Goal: Information Seeking & Learning: Learn about a topic

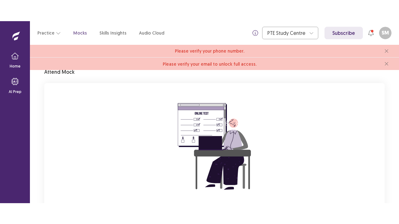
scroll to position [89, 0]
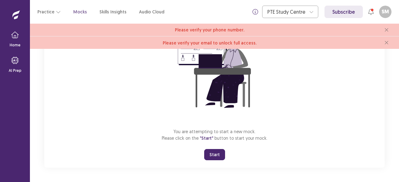
click at [210, 155] on button "Start" at bounding box center [214, 154] width 21 height 11
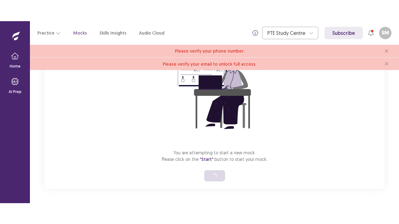
scroll to position [47, 0]
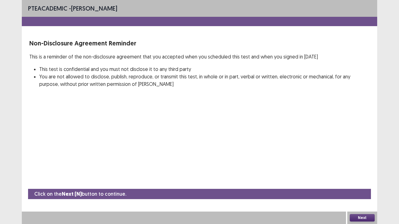
click at [357, 182] on button "Next" at bounding box center [362, 217] width 25 height 7
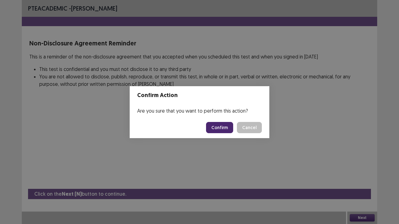
click at [219, 129] on button "Confirm" at bounding box center [219, 127] width 27 height 11
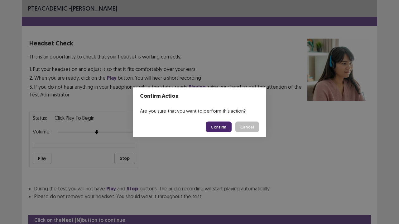
scroll to position [23, 0]
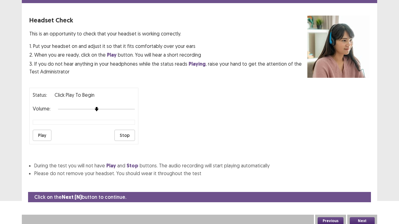
click at [39, 136] on button "Play" at bounding box center [42, 135] width 19 height 11
click at [361, 182] on button "Next" at bounding box center [362, 221] width 25 height 7
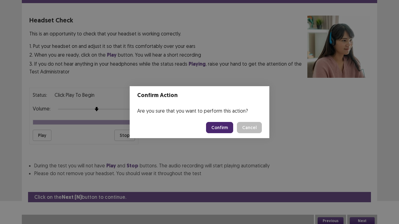
click at [222, 128] on button "Confirm" at bounding box center [219, 127] width 27 height 11
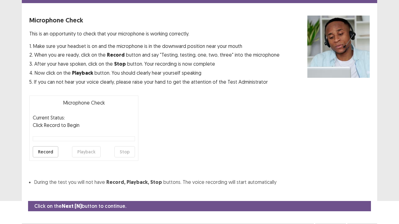
scroll to position [34, 0]
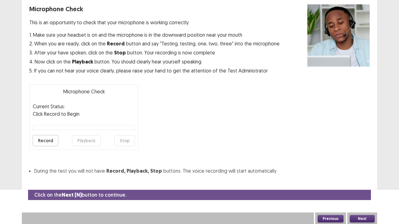
click at [51, 138] on button "Record" at bounding box center [46, 140] width 26 height 11
click at [132, 145] on button "Stop" at bounding box center [124, 140] width 21 height 11
click at [90, 137] on button "Playback" at bounding box center [86, 140] width 29 height 11
click at [363, 182] on button "Next" at bounding box center [362, 218] width 25 height 7
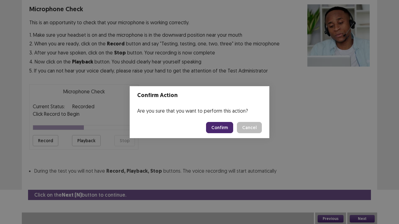
click at [226, 130] on button "Confirm" at bounding box center [219, 127] width 27 height 11
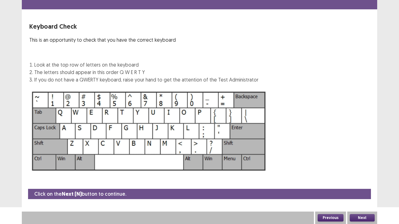
scroll to position [17, 0]
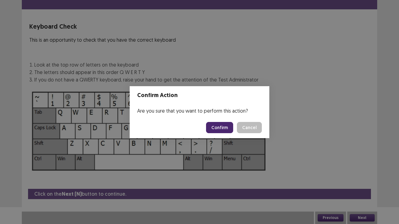
click at [248, 123] on button "Cancel" at bounding box center [249, 127] width 25 height 11
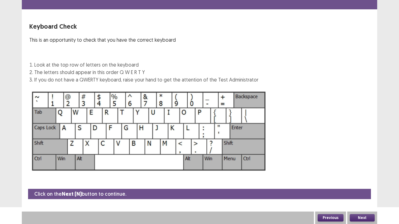
click at [362, 182] on button "Next" at bounding box center [362, 217] width 25 height 7
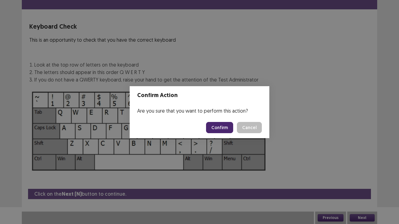
click at [225, 129] on button "Confirm" at bounding box center [219, 127] width 27 height 11
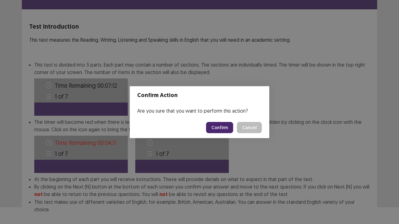
scroll to position [48, 0]
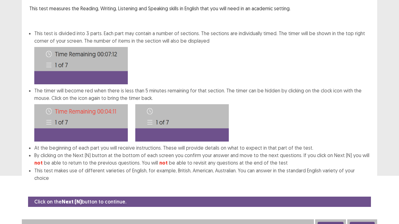
click at [368, 182] on button "Next" at bounding box center [362, 225] width 25 height 7
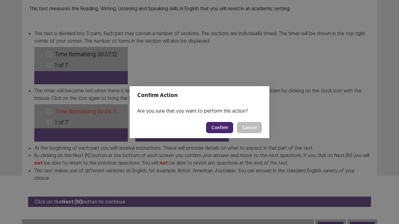
click at [227, 128] on button "Confirm" at bounding box center [219, 127] width 27 height 11
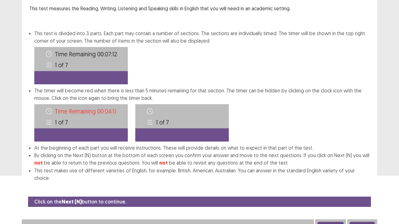
scroll to position [0, 0]
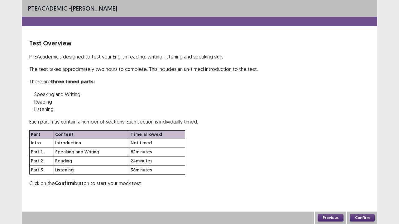
click at [363, 182] on button "Confirm" at bounding box center [362, 217] width 25 height 7
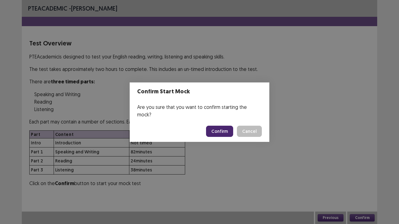
click at [228, 128] on button "Confirm" at bounding box center [219, 131] width 27 height 11
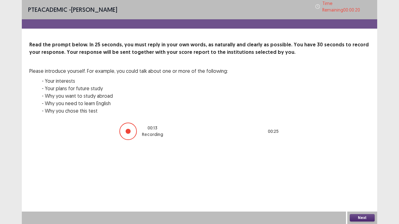
click at [360, 182] on button "Next" at bounding box center [362, 217] width 25 height 7
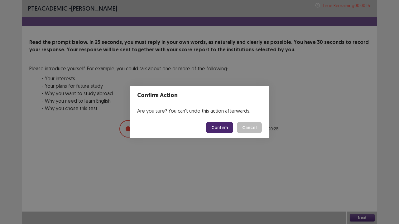
click at [227, 129] on button "Confirm" at bounding box center [219, 127] width 27 height 11
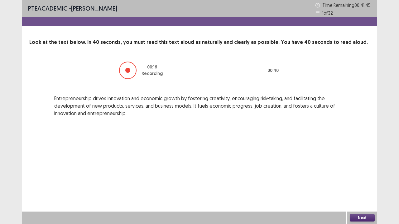
click at [362, 182] on button "Next" at bounding box center [362, 217] width 25 height 7
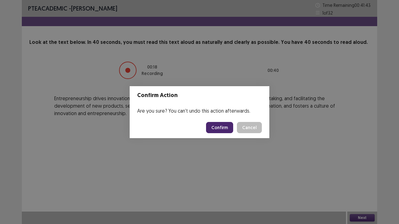
click at [221, 129] on button "Confirm" at bounding box center [219, 127] width 27 height 11
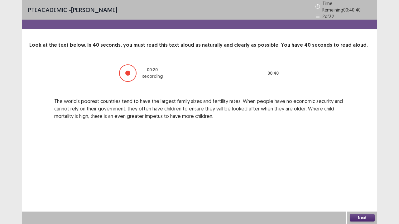
click at [359, 182] on button "Next" at bounding box center [362, 217] width 25 height 7
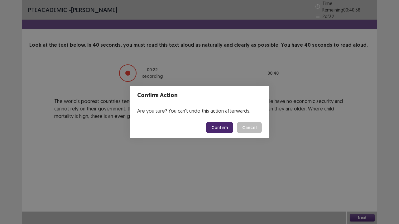
click at [227, 127] on button "Confirm" at bounding box center [219, 127] width 27 height 11
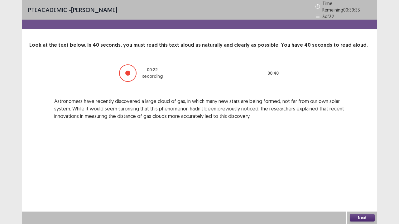
click at [368, 182] on button "Next" at bounding box center [362, 217] width 25 height 7
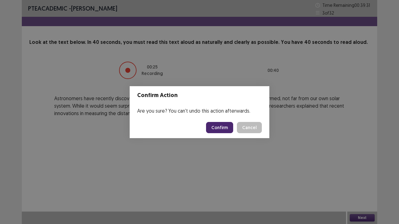
click at [220, 131] on button "Confirm" at bounding box center [219, 127] width 27 height 11
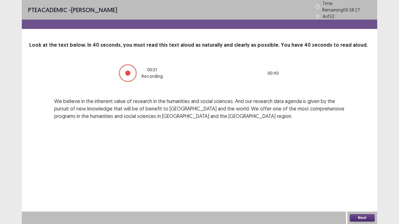
click at [355, 182] on button "Next" at bounding box center [362, 217] width 25 height 7
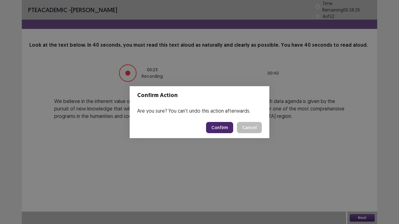
click at [225, 126] on button "Confirm" at bounding box center [219, 127] width 27 height 11
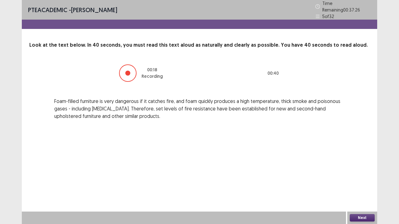
click at [365, 182] on button "Next" at bounding box center [362, 217] width 25 height 7
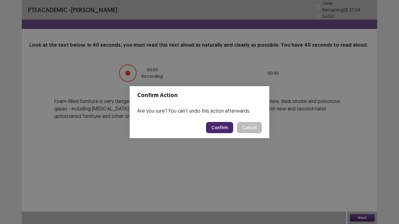
click at [229, 128] on button "Confirm" at bounding box center [219, 127] width 27 height 11
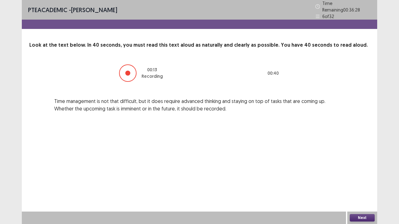
click at [362, 182] on button "Next" at bounding box center [362, 217] width 25 height 7
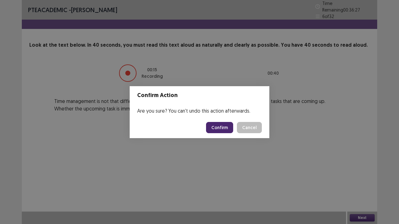
click at [231, 127] on button "Confirm" at bounding box center [219, 127] width 27 height 11
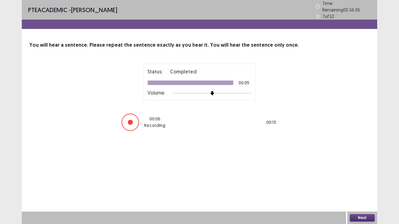
click at [360, 182] on button "Next" at bounding box center [362, 217] width 25 height 7
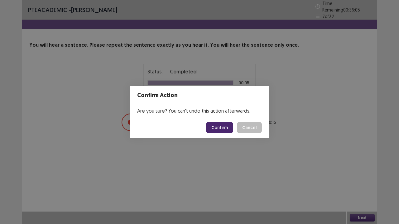
click at [223, 128] on button "Confirm" at bounding box center [219, 127] width 27 height 11
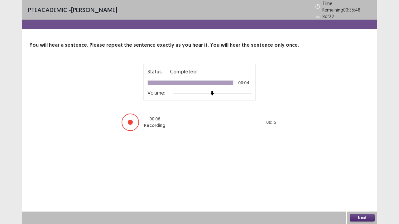
click at [356, 182] on button "Next" at bounding box center [362, 217] width 25 height 7
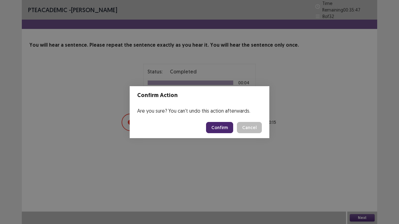
click at [233, 129] on button "Confirm" at bounding box center [219, 127] width 27 height 11
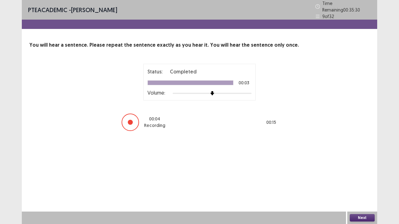
click at [364, 182] on button "Next" at bounding box center [362, 217] width 25 height 7
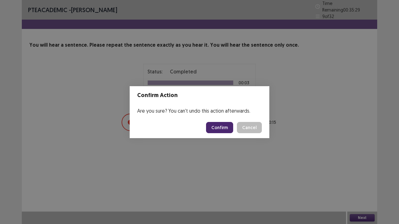
click at [227, 126] on button "Confirm" at bounding box center [219, 127] width 27 height 11
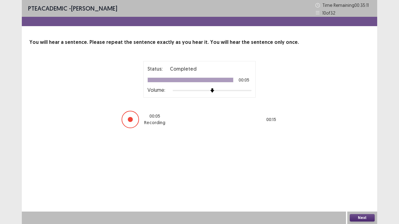
click at [363, 182] on button "Next" at bounding box center [362, 217] width 25 height 7
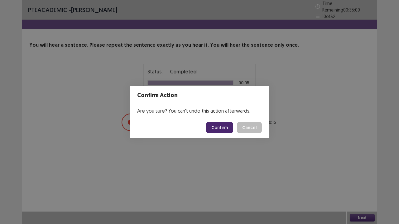
click at [229, 128] on button "Confirm" at bounding box center [219, 127] width 27 height 11
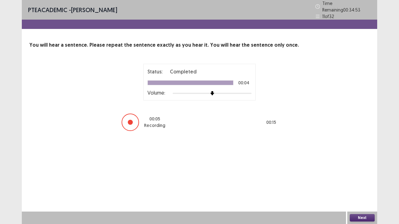
click at [358, 182] on button "Next" at bounding box center [362, 217] width 25 height 7
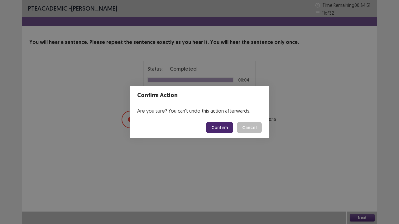
click at [222, 125] on button "Confirm" at bounding box center [219, 127] width 27 height 11
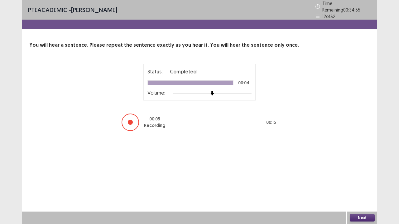
click at [364, 182] on button "Next" at bounding box center [362, 217] width 25 height 7
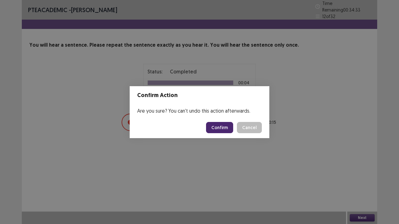
click at [221, 127] on button "Confirm" at bounding box center [219, 127] width 27 height 11
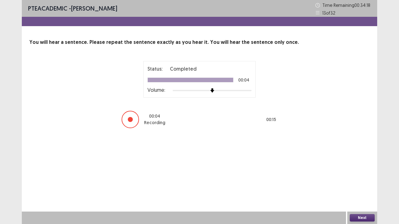
click at [356, 182] on button "Next" at bounding box center [362, 217] width 25 height 7
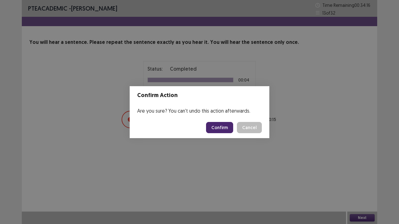
click at [224, 130] on button "Confirm" at bounding box center [219, 127] width 27 height 11
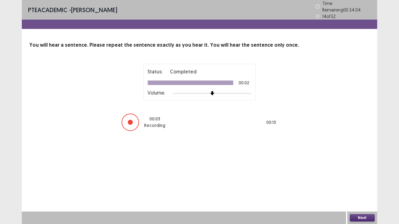
click at [368, 182] on button "Next" at bounding box center [362, 217] width 25 height 7
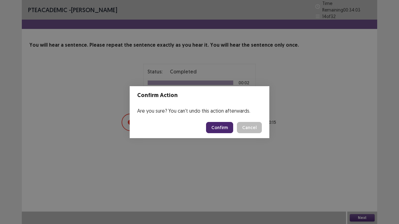
click at [217, 129] on button "Confirm" at bounding box center [219, 127] width 27 height 11
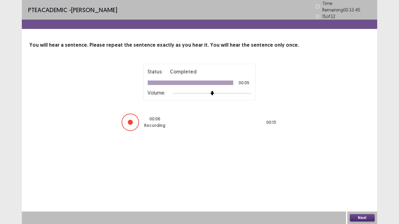
click at [360, 182] on button "Next" at bounding box center [362, 217] width 25 height 7
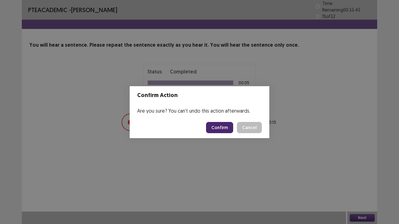
click at [225, 128] on button "Confirm" at bounding box center [219, 127] width 27 height 11
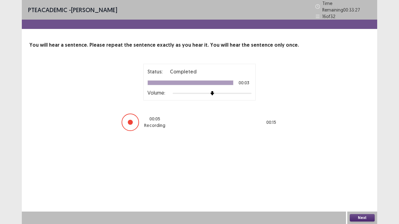
click at [368, 182] on button "Next" at bounding box center [362, 217] width 25 height 7
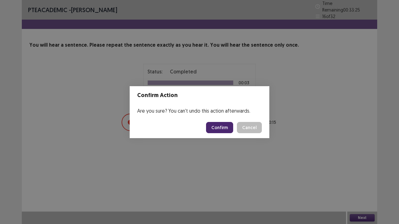
click at [225, 123] on button "Confirm" at bounding box center [219, 127] width 27 height 11
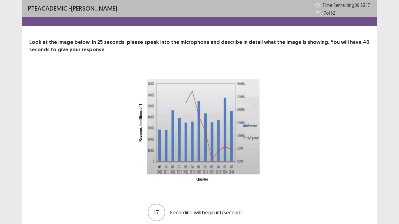
scroll to position [25, 0]
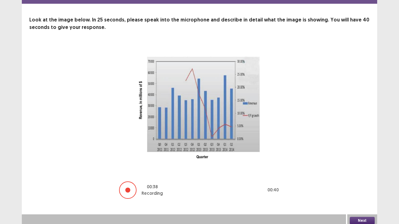
click at [357, 182] on button "Next" at bounding box center [362, 220] width 25 height 7
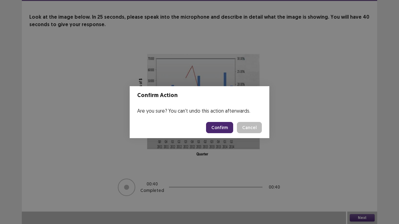
click at [221, 125] on button "Confirm" at bounding box center [219, 127] width 27 height 11
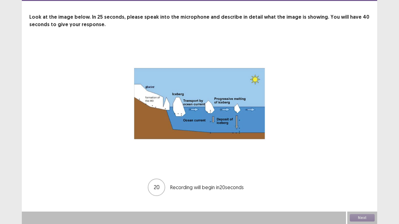
scroll to position [25, 0]
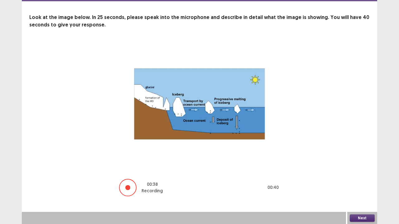
click at [360, 182] on button "Next" at bounding box center [362, 218] width 25 height 7
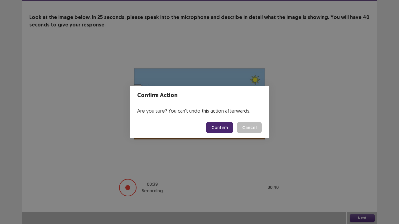
click at [228, 126] on button "Confirm" at bounding box center [219, 127] width 27 height 11
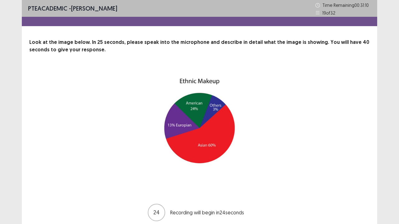
scroll to position [25, 0]
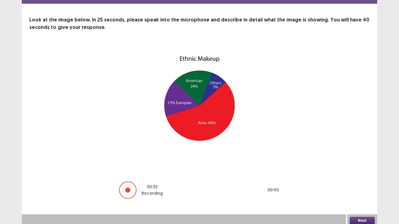
click at [363, 182] on button "Next" at bounding box center [362, 220] width 25 height 7
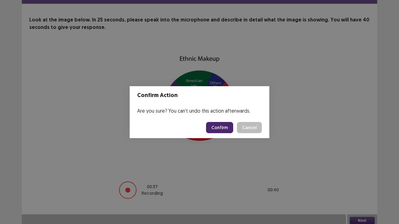
click at [224, 128] on button "Confirm" at bounding box center [219, 127] width 27 height 11
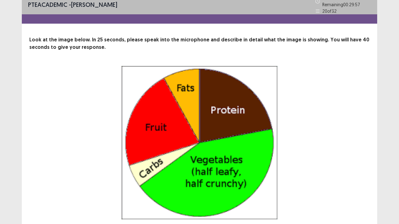
scroll to position [56, 0]
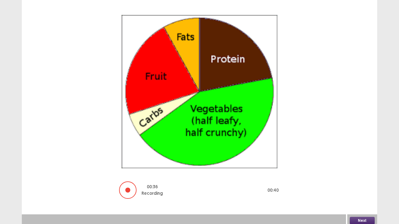
click at [362, 182] on button "Next" at bounding box center [362, 220] width 25 height 7
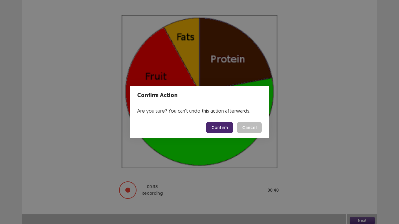
click at [221, 124] on button "Confirm" at bounding box center [219, 127] width 27 height 11
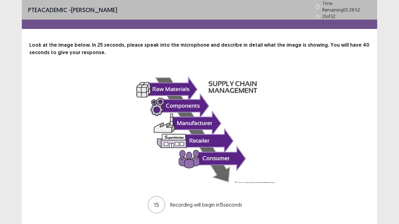
scroll to position [15, 0]
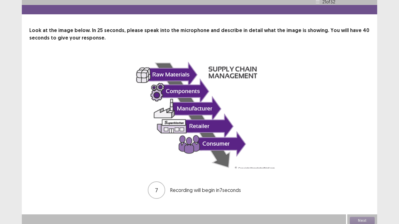
click at [365, 182] on div "Next" at bounding box center [362, 221] width 30 height 12
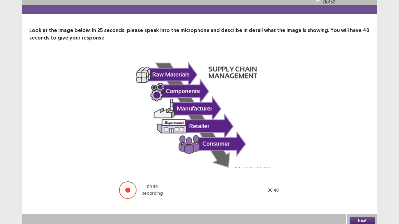
click at [360, 182] on button "Next" at bounding box center [362, 220] width 25 height 7
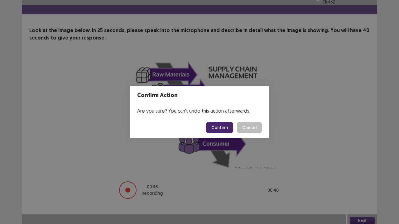
click at [221, 126] on button "Confirm" at bounding box center [219, 127] width 27 height 11
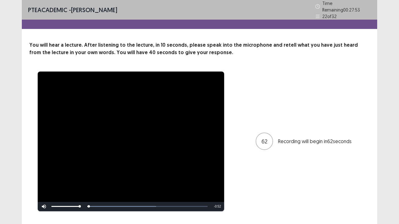
scroll to position [12, 0]
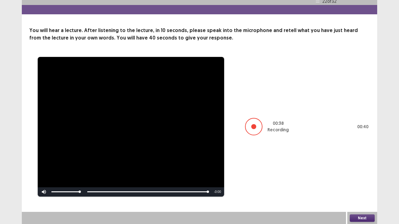
click at [364, 182] on button "Next" at bounding box center [362, 218] width 25 height 7
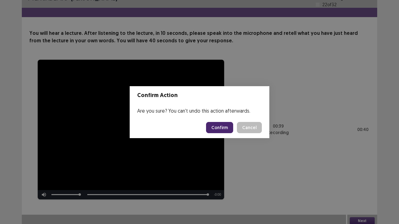
click at [221, 130] on button "Confirm" at bounding box center [219, 127] width 27 height 11
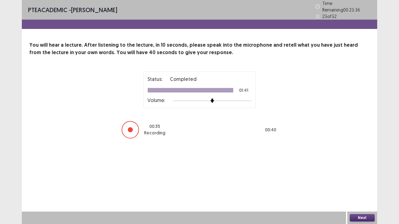
click at [363, 182] on button "Next" at bounding box center [362, 217] width 25 height 7
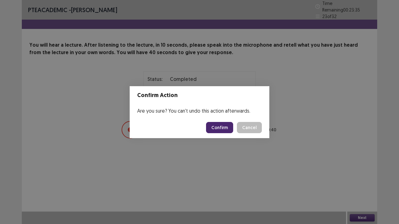
click at [230, 125] on button "Confirm" at bounding box center [219, 127] width 27 height 11
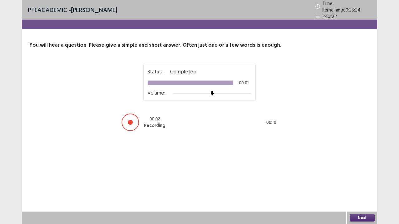
click at [360, 182] on button "Next" at bounding box center [362, 217] width 25 height 7
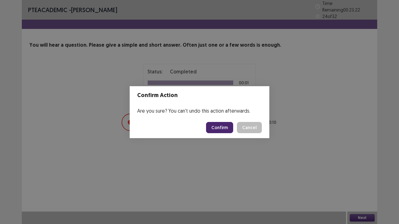
click at [223, 124] on button "Confirm" at bounding box center [219, 127] width 27 height 11
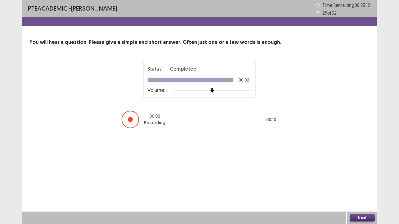
click at [364, 182] on button "Next" at bounding box center [362, 217] width 25 height 7
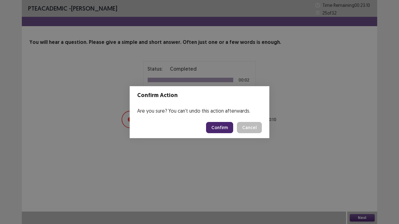
click at [226, 129] on button "Confirm" at bounding box center [219, 127] width 27 height 11
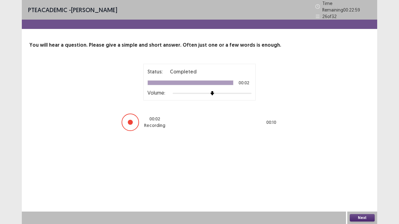
click at [362, 182] on button "Next" at bounding box center [362, 217] width 25 height 7
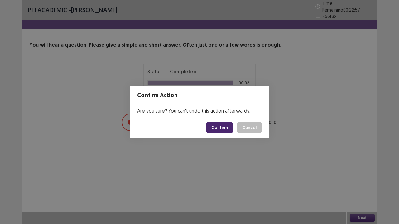
click at [223, 129] on button "Confirm" at bounding box center [219, 127] width 27 height 11
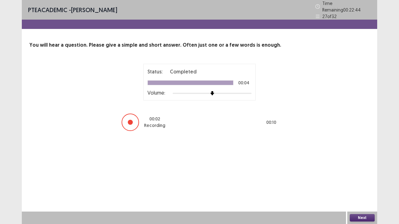
click at [364, 182] on button "Next" at bounding box center [362, 217] width 25 height 7
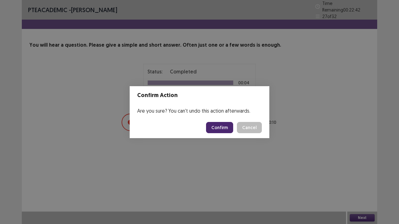
click at [220, 130] on button "Confirm" at bounding box center [219, 127] width 27 height 11
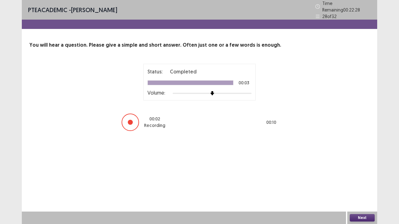
click at [358, 182] on button "Next" at bounding box center [362, 217] width 25 height 7
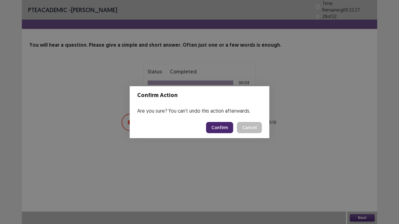
click at [226, 125] on button "Confirm" at bounding box center [219, 127] width 27 height 11
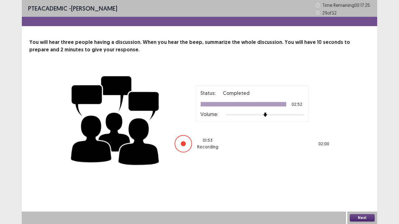
click at [361, 182] on button "Next" at bounding box center [362, 217] width 25 height 7
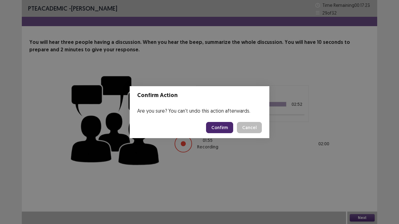
click at [226, 124] on button "Confirm" at bounding box center [219, 127] width 27 height 11
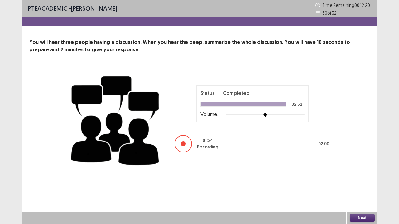
click at [362, 182] on button "Next" at bounding box center [362, 217] width 25 height 7
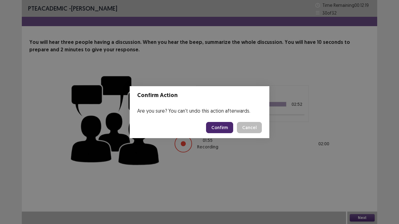
click at [217, 125] on button "Confirm" at bounding box center [219, 127] width 27 height 11
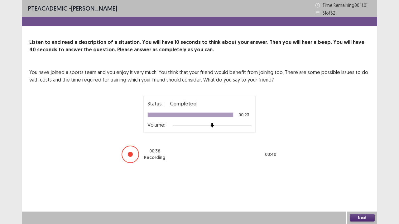
click at [360, 182] on button "Next" at bounding box center [362, 217] width 25 height 7
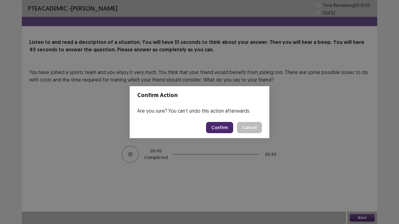
click at [228, 131] on button "Confirm" at bounding box center [219, 127] width 27 height 11
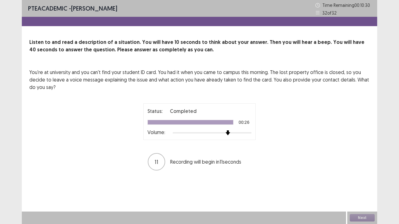
click at [227, 136] on div at bounding box center [228, 133] width 6 height 6
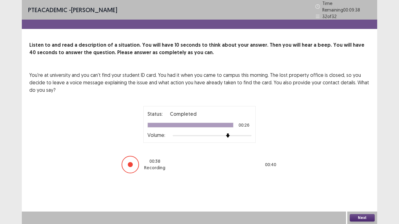
click at [360, 182] on button "Next" at bounding box center [362, 217] width 25 height 7
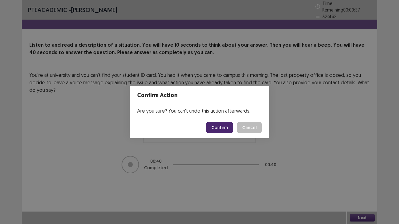
click at [224, 128] on button "Confirm" at bounding box center [219, 127] width 27 height 11
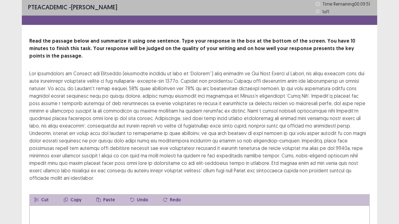
scroll to position [1, 0]
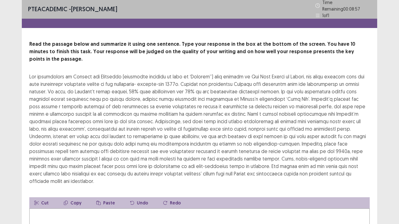
click at [287, 89] on div at bounding box center [199, 129] width 340 height 112
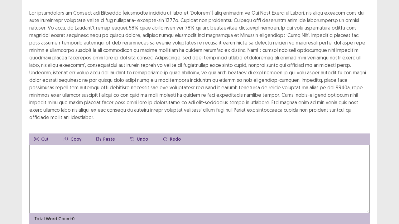
scroll to position [67, 0]
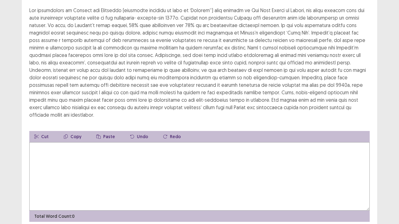
click at [106, 142] on textarea at bounding box center [199, 176] width 340 height 69
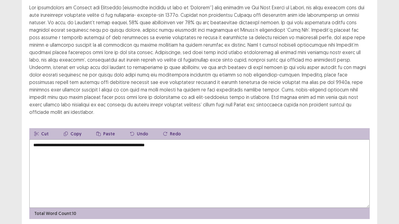
click at [151, 140] on textarea "**********" at bounding box center [199, 174] width 340 height 69
click at [188, 140] on textarea "**********" at bounding box center [199, 174] width 340 height 69
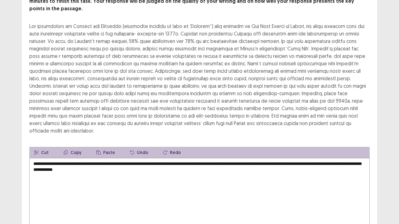
scroll to position [52, 0]
drag, startPoint x: 184, startPoint y: 154, endPoint x: 187, endPoint y: 171, distance: 17.0
click at [187, 171] on textarea "**********" at bounding box center [199, 192] width 340 height 69
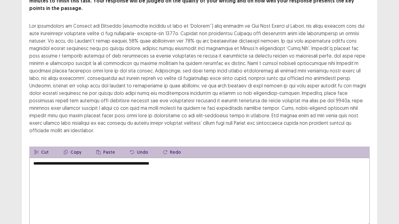
click at [253, 96] on div at bounding box center [199, 78] width 340 height 112
click at [253, 97] on div at bounding box center [199, 78] width 340 height 112
drag, startPoint x: 253, startPoint y: 97, endPoint x: 199, endPoint y: 156, distance: 80.5
click at [199, 156] on div "**********" at bounding box center [199, 114] width 355 height 248
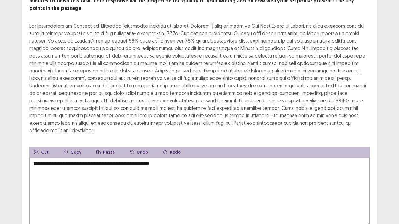
click at [199, 158] on textarea "**********" at bounding box center [199, 192] width 340 height 69
click at [38, 150] on icon "button" at bounding box center [36, 152] width 4 height 4
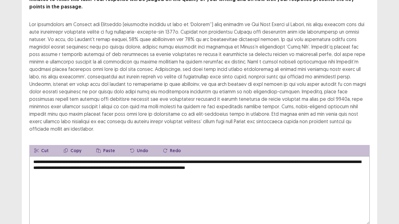
scroll to position [52, 0]
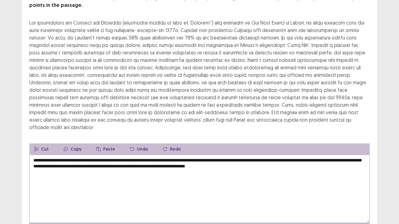
click at [135, 160] on textarea "**********" at bounding box center [199, 189] width 340 height 69
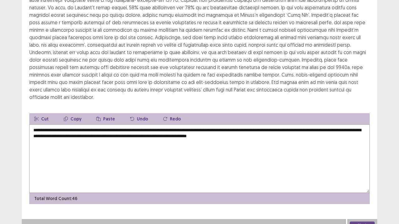
type textarea "**********"
click at [365, 182] on button "Next" at bounding box center [362, 225] width 25 height 7
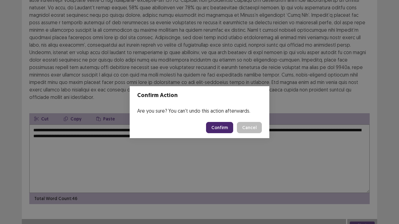
click at [227, 128] on button "Confirm" at bounding box center [219, 127] width 27 height 11
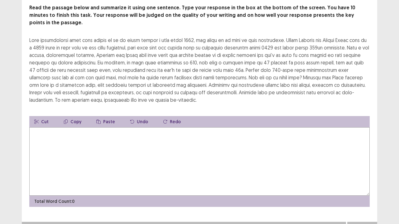
scroll to position [37, 0]
click at [173, 134] on textarea at bounding box center [199, 162] width 340 height 69
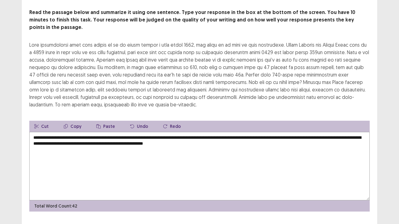
scroll to position [33, 0]
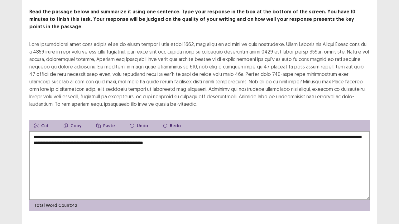
click at [33, 132] on textarea "**********" at bounding box center [199, 166] width 340 height 69
click at [246, 134] on textarea "**********" at bounding box center [199, 166] width 340 height 69
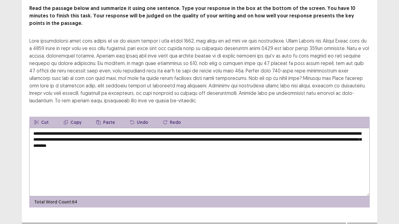
scroll to position [37, 0]
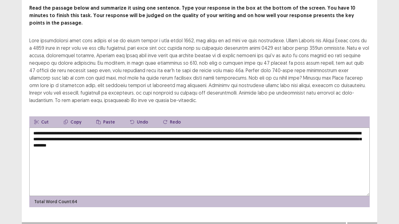
click at [165, 130] on textarea "**********" at bounding box center [199, 162] width 340 height 69
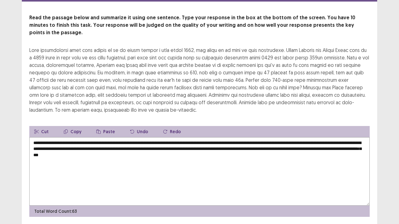
scroll to position [26, 0]
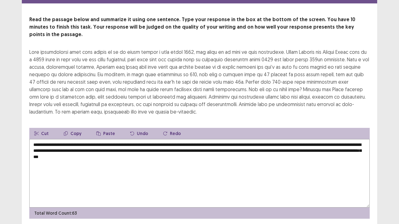
drag, startPoint x: 70, startPoint y: 146, endPoint x: 183, endPoint y: 145, distance: 113.5
click at [183, 145] on textarea "**********" at bounding box center [199, 173] width 340 height 69
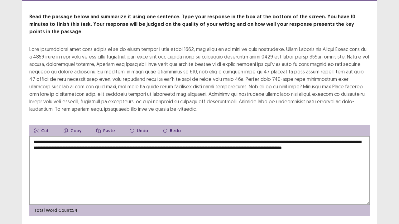
click at [155, 149] on textarea "**********" at bounding box center [199, 171] width 340 height 69
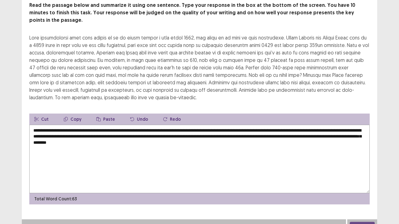
scroll to position [37, 0]
type textarea "**********"
click at [365, 182] on button "Next" at bounding box center [362, 225] width 25 height 7
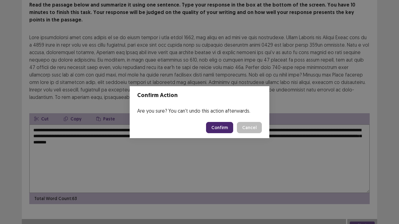
click at [224, 125] on button "Confirm" at bounding box center [219, 127] width 27 height 11
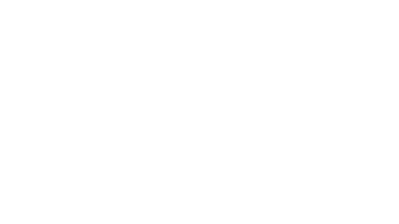
scroll to position [0, 0]
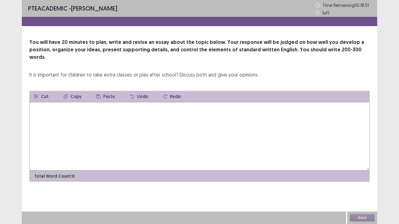
click at [203, 116] on textarea at bounding box center [199, 136] width 340 height 69
type textarea "*"
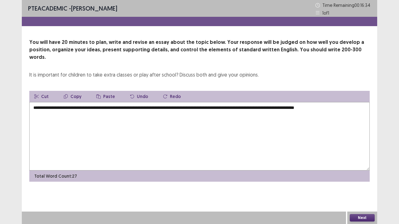
click at [218, 102] on textarea "**********" at bounding box center [199, 136] width 340 height 69
click at [240, 102] on textarea "**********" at bounding box center [199, 136] width 340 height 69
click at [327, 103] on textarea "**********" at bounding box center [199, 136] width 340 height 69
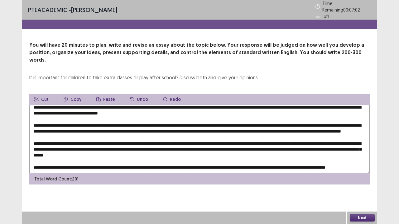
scroll to position [15, 0]
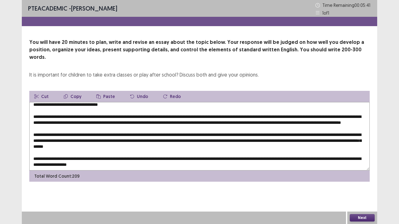
click at [272, 153] on textarea at bounding box center [199, 136] width 340 height 69
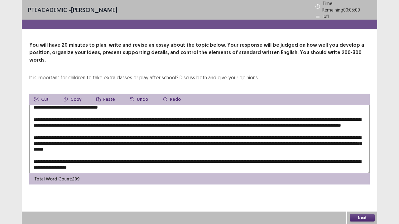
click at [148, 158] on textarea at bounding box center [199, 139] width 340 height 69
click at [113, 110] on textarea at bounding box center [199, 139] width 340 height 69
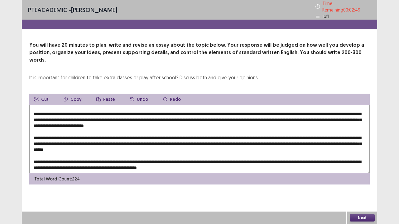
click at [347, 110] on textarea at bounding box center [199, 139] width 340 height 69
click at [265, 115] on textarea at bounding box center [199, 139] width 340 height 69
click at [180, 127] on textarea at bounding box center [199, 139] width 340 height 69
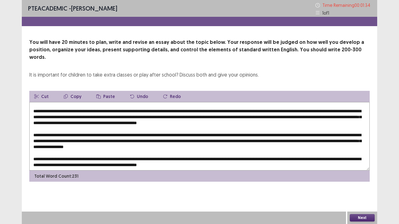
click at [341, 133] on textarea at bounding box center [199, 136] width 340 height 69
click at [285, 140] on textarea at bounding box center [199, 136] width 340 height 69
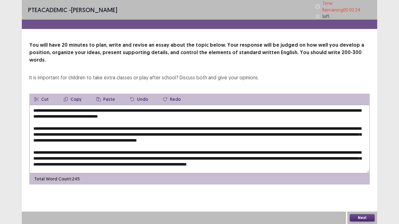
scroll to position [21, 0]
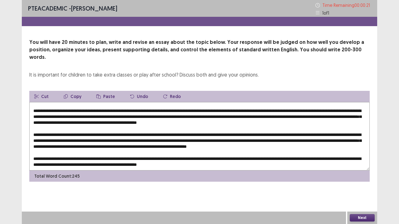
type textarea "**********"
click at [365, 182] on button "Next" at bounding box center [362, 217] width 25 height 7
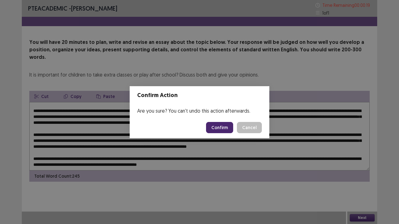
click at [227, 126] on button "Confirm" at bounding box center [219, 127] width 27 height 11
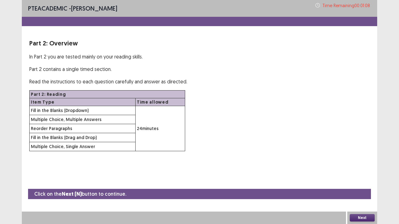
click at [364, 182] on button "Next" at bounding box center [362, 217] width 25 height 7
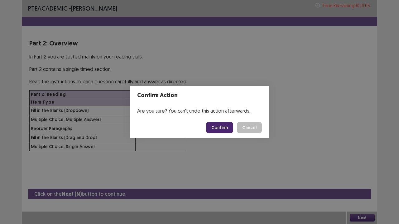
click at [229, 128] on button "Confirm" at bounding box center [219, 127] width 27 height 11
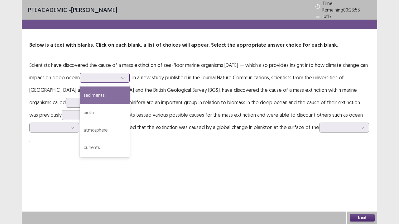
click at [118, 75] on div at bounding box center [101, 78] width 32 height 6
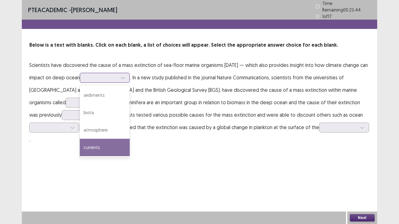
click at [127, 141] on div "currents" at bounding box center [105, 147] width 50 height 17
click at [115, 75] on div at bounding box center [101, 78] width 32 height 6
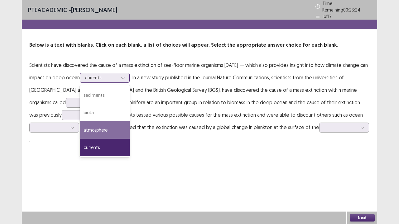
click at [127, 123] on div "atmosphere" at bounding box center [105, 130] width 50 height 17
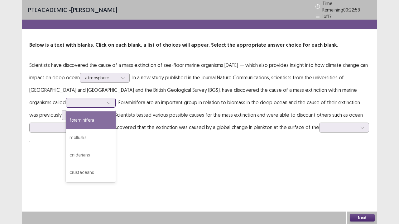
click at [71, 100] on div at bounding box center [87, 103] width 32 height 6
click at [66, 120] on div "foraminifera" at bounding box center [91, 120] width 50 height 17
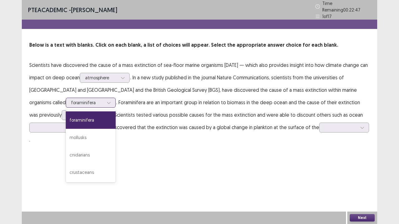
click at [71, 102] on div at bounding box center [87, 103] width 32 height 6
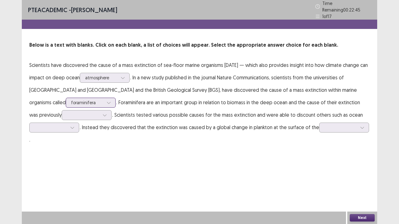
click at [71, 102] on div at bounding box center [87, 103] width 32 height 6
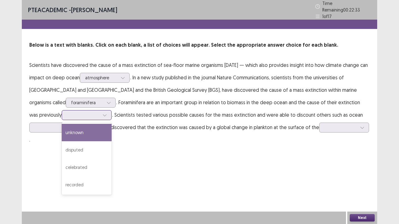
click at [67, 113] on div at bounding box center [83, 115] width 32 height 6
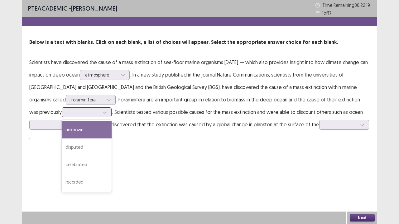
click at [62, 134] on div "unknown" at bounding box center [87, 129] width 50 height 17
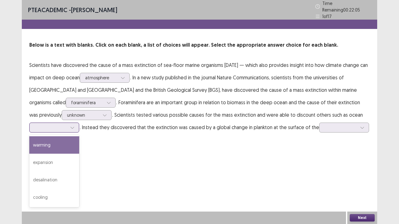
click at [54, 125] on div at bounding box center [51, 128] width 32 height 6
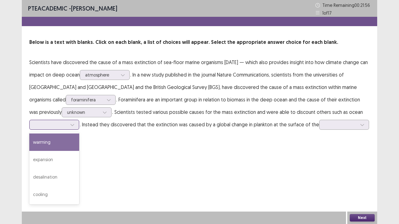
click at [51, 146] on div "warming" at bounding box center [54, 142] width 50 height 17
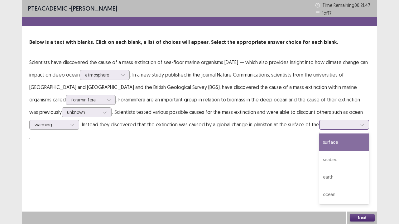
click at [325, 122] on div at bounding box center [340, 125] width 32 height 6
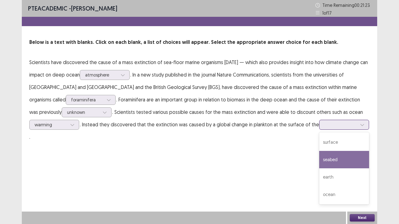
click at [333, 160] on div "seabed" at bounding box center [344, 159] width 50 height 17
click at [336, 123] on div at bounding box center [340, 125] width 32 height 6
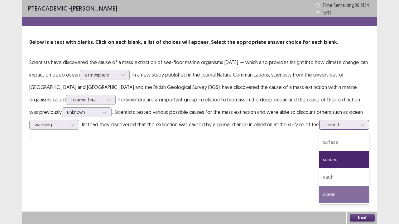
click at [330, 182] on div "ocean" at bounding box center [344, 194] width 50 height 17
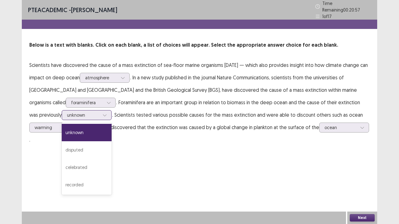
click at [67, 112] on div at bounding box center [83, 115] width 32 height 6
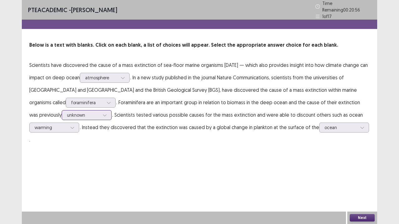
click at [67, 112] on div at bounding box center [83, 115] width 32 height 6
click at [358, 182] on button "Next" at bounding box center [362, 217] width 25 height 7
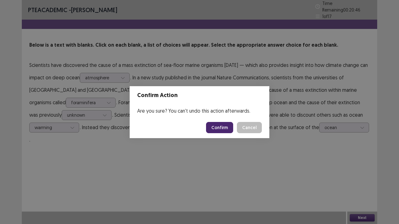
click at [218, 127] on button "Confirm" at bounding box center [219, 127] width 27 height 11
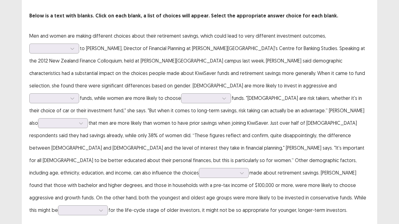
scroll to position [26, 0]
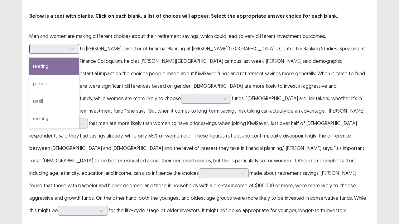
click at [69, 46] on div at bounding box center [72, 48] width 9 height 9
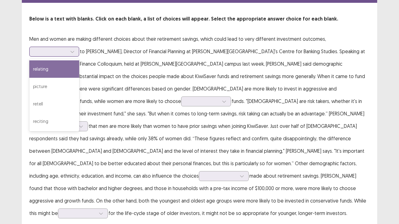
click at [47, 69] on div "relating" at bounding box center [54, 68] width 50 height 17
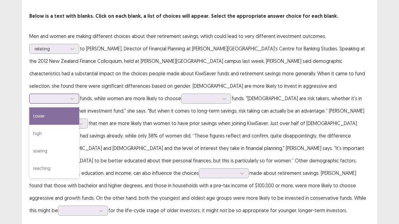
click at [67, 96] on div at bounding box center [51, 99] width 32 height 6
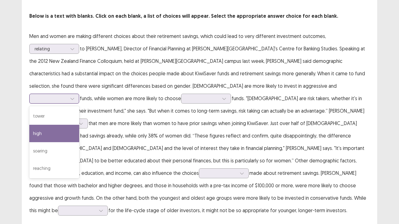
click at [79, 125] on div "high" at bounding box center [54, 133] width 50 height 17
click at [67, 94] on div "high" at bounding box center [51, 98] width 32 height 9
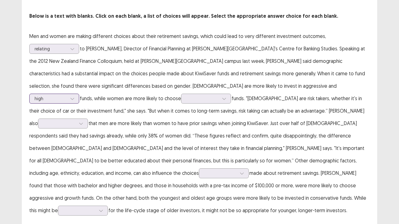
click at [67, 94] on div "high" at bounding box center [51, 98] width 32 height 9
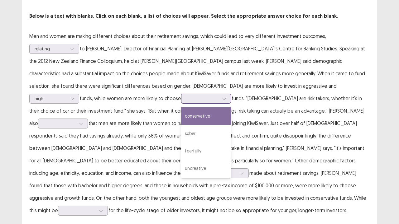
click at [186, 96] on div at bounding box center [202, 99] width 32 height 6
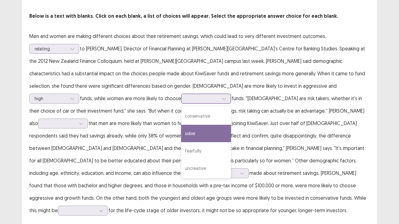
click at [181, 132] on div "sober" at bounding box center [206, 133] width 50 height 17
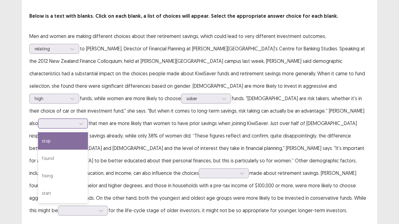
click at [76, 121] on div at bounding box center [59, 124] width 32 height 6
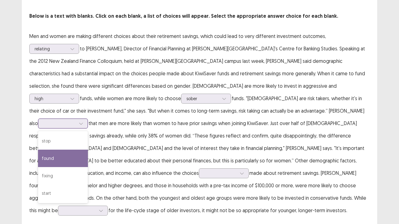
click at [88, 150] on div "found" at bounding box center [63, 158] width 50 height 17
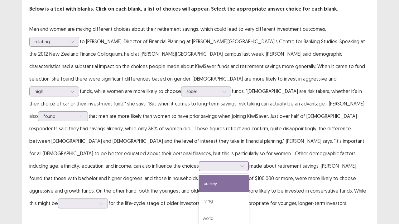
scroll to position [34, 0]
click at [204, 163] on div at bounding box center [220, 166] width 32 height 6
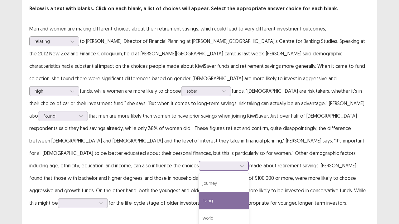
scroll to position [11, 0]
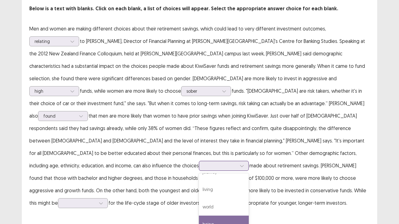
click at [199, 182] on div "being" at bounding box center [224, 224] width 50 height 17
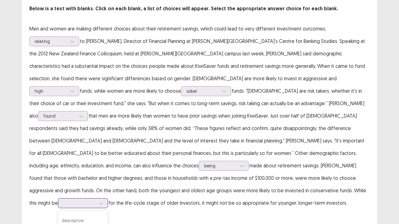
scroll to position [80, 0]
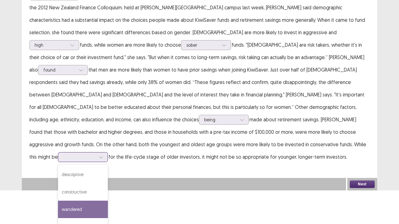
click at [66, 162] on div "4 results available. Use Up and Down to choose options, press Enter to select t…" at bounding box center [83, 157] width 50 height 10
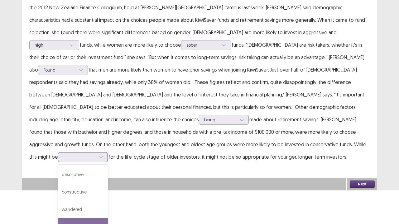
click at [58, 182] on div "appropriate" at bounding box center [83, 226] width 50 height 17
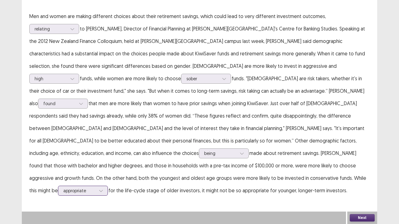
scroll to position [34, 0]
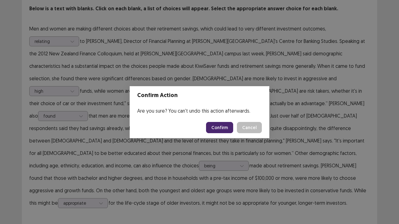
click at [213, 125] on button "Confirm" at bounding box center [219, 127] width 27 height 11
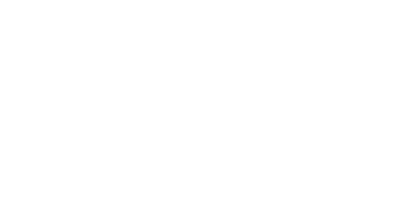
scroll to position [0, 0]
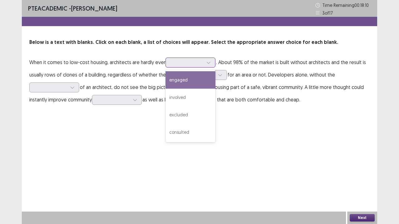
click at [173, 65] on div at bounding box center [187, 63] width 32 height 6
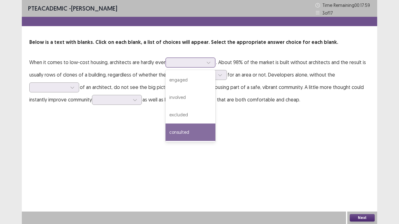
click at [183, 133] on div "consulted" at bounding box center [190, 132] width 50 height 17
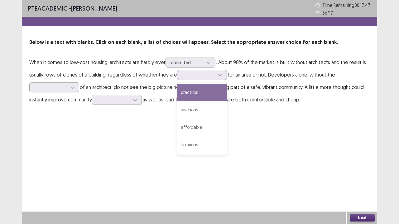
click at [185, 76] on div at bounding box center [198, 75] width 32 height 6
click at [194, 96] on div "practical" at bounding box center [202, 92] width 50 height 17
click at [192, 74] on div at bounding box center [198, 75] width 32 height 6
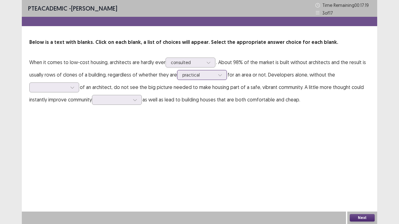
click at [192, 74] on div at bounding box center [198, 75] width 32 height 6
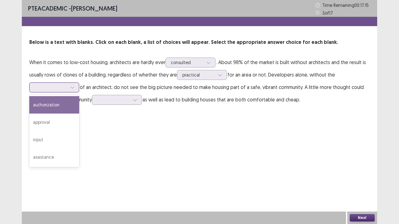
click at [67, 85] on div at bounding box center [51, 87] width 32 height 6
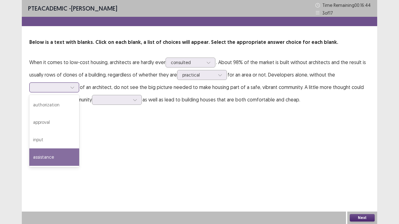
click at [45, 159] on div "assistance" at bounding box center [54, 157] width 50 height 17
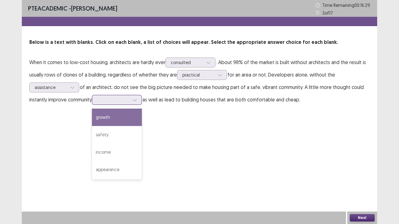
click at [110, 99] on div at bounding box center [113, 100] width 32 height 6
click at [113, 123] on div "growth" at bounding box center [117, 117] width 50 height 17
click at [130, 98] on div at bounding box center [113, 100] width 32 height 6
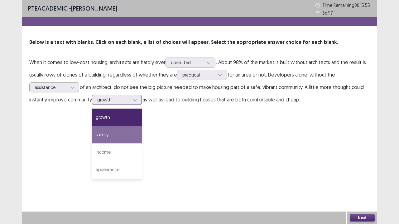
click at [114, 135] on div "safety" at bounding box center [117, 134] width 50 height 17
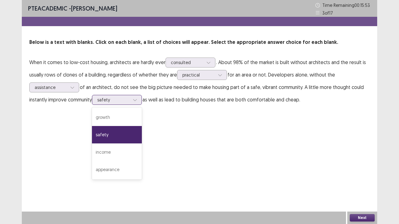
click at [127, 95] on div "safety" at bounding box center [113, 99] width 32 height 9
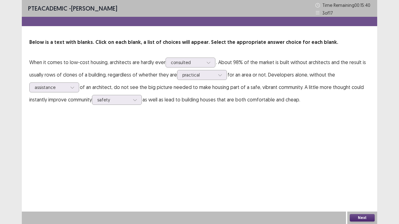
click at [158, 131] on div "PTE academic - [PERSON_NAME] Time Remaining 00 : 15 : 40 3 of 17 Below is a tex…" at bounding box center [199, 112] width 355 height 224
click at [192, 64] on div at bounding box center [187, 63] width 32 height 6
click at [207, 159] on div "PTE academic - [PERSON_NAME] Time Remaining 00 : 15 : 37 3 of 17 Below is a tex…" at bounding box center [199, 112] width 355 height 224
click at [359, 182] on button "Next" at bounding box center [362, 217] width 25 height 7
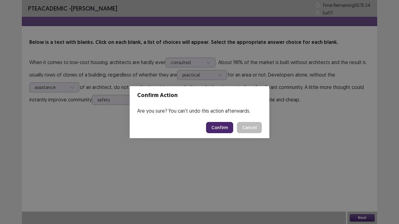
click at [215, 125] on button "Confirm" at bounding box center [219, 127] width 27 height 11
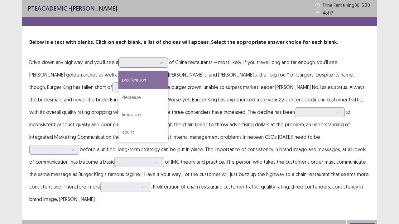
click at [144, 64] on div at bounding box center [140, 63] width 32 height 6
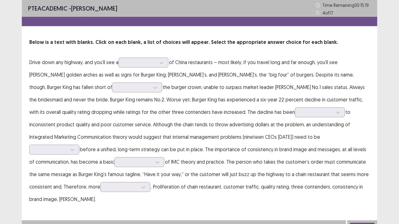
click at [183, 87] on p "Drive down any highway, and you’ll see a of China restaurants – most likely, if…" at bounding box center [199, 131] width 340 height 150
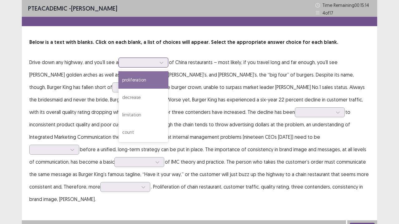
click at [166, 63] on div at bounding box center [161, 62] width 9 height 9
click at [150, 81] on div "proliferation" at bounding box center [143, 79] width 50 height 17
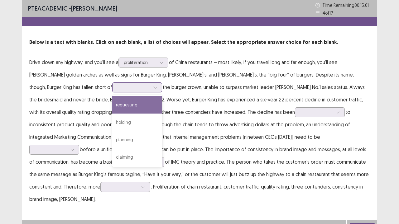
click at [118, 86] on div at bounding box center [134, 87] width 32 height 6
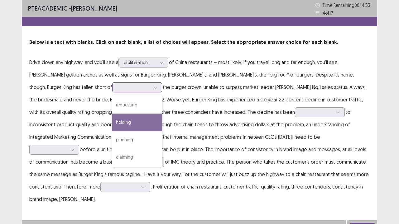
click at [112, 117] on div "holding" at bounding box center [137, 122] width 50 height 17
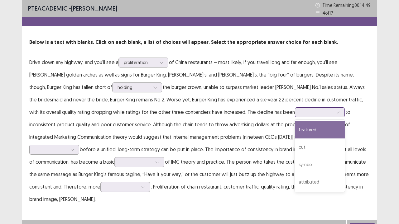
click at [300, 109] on div at bounding box center [316, 112] width 32 height 6
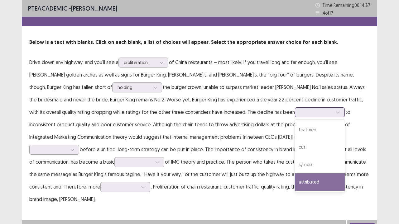
click at [295, 178] on div "attributed" at bounding box center [320, 182] width 50 height 17
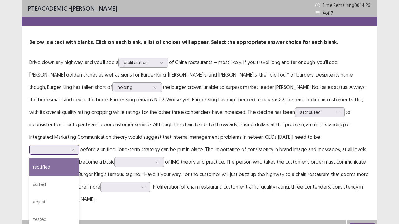
click at [67, 147] on div at bounding box center [51, 150] width 32 height 6
click at [79, 160] on div "rectified" at bounding box center [54, 167] width 50 height 17
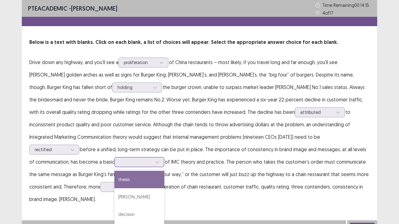
click at [152, 159] on div at bounding box center [136, 162] width 32 height 6
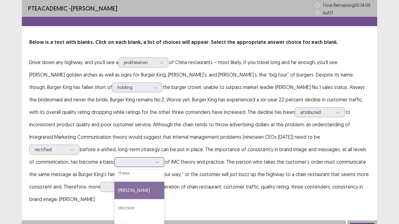
scroll to position [7, 0]
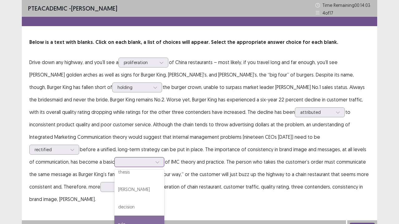
click at [164, 182] on div "rule" at bounding box center [139, 224] width 50 height 17
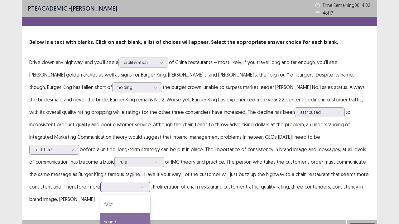
scroll to position [30, 0]
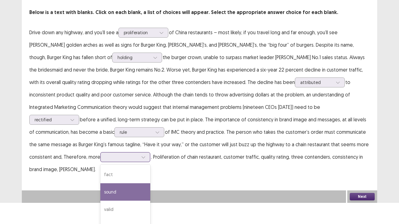
click at [150, 162] on div "4 results available. Use Up and Down to choose options, press Enter to select t…" at bounding box center [125, 157] width 50 height 10
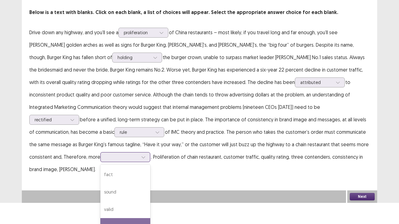
click at [150, 182] on div "reliable" at bounding box center [125, 226] width 50 height 17
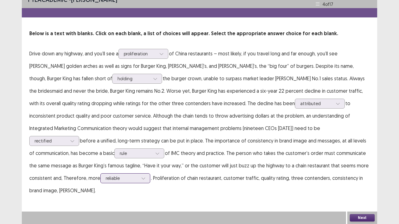
scroll to position [0, 0]
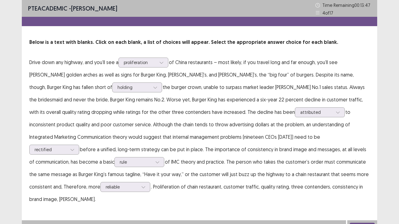
click at [354, 182] on button "Next" at bounding box center [362, 226] width 25 height 7
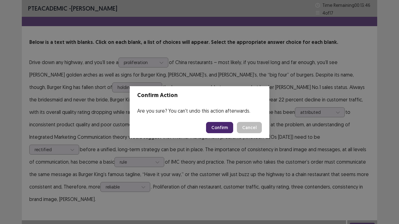
click at [223, 130] on button "Confirm" at bounding box center [219, 127] width 27 height 11
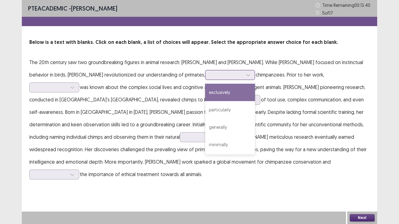
click at [210, 76] on div at bounding box center [226, 75] width 32 height 6
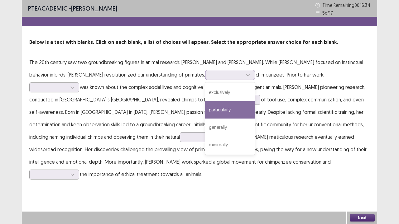
click at [205, 107] on div "particularly" at bounding box center [230, 109] width 50 height 17
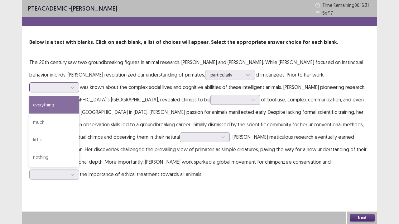
click at [67, 84] on div at bounding box center [51, 87] width 32 height 6
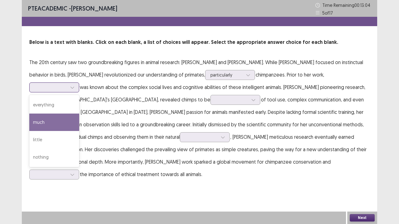
click at [79, 114] on div "much" at bounding box center [54, 122] width 50 height 17
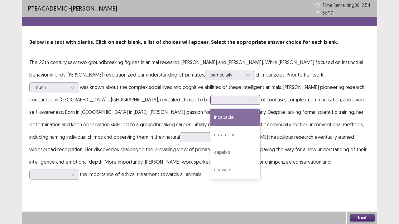
click at [216, 103] on div at bounding box center [232, 100] width 32 height 6
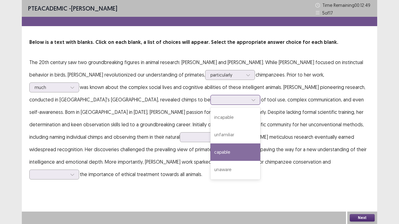
click at [210, 153] on div "capable" at bounding box center [235, 152] width 50 height 17
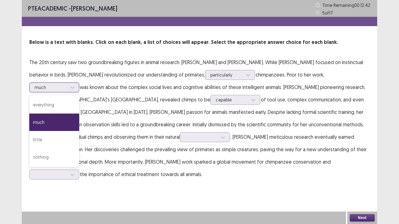
click at [67, 84] on div at bounding box center [51, 87] width 32 height 6
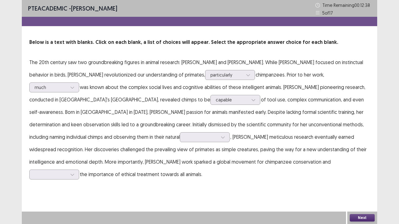
drag, startPoint x: 236, startPoint y: 107, endPoint x: 320, endPoint y: 69, distance: 92.2
click at [320, 69] on p "The 20th century saw two groundbreaking figures in animal research: [PERSON_NAM…" at bounding box center [199, 118] width 340 height 125
click at [67, 84] on div at bounding box center [51, 87] width 32 height 6
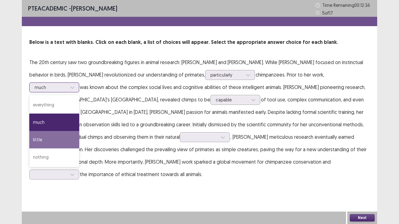
click at [79, 131] on div "little" at bounding box center [54, 139] width 50 height 17
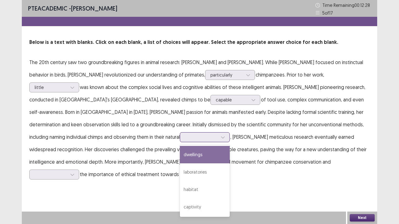
click at [185, 136] on div at bounding box center [201, 137] width 32 height 6
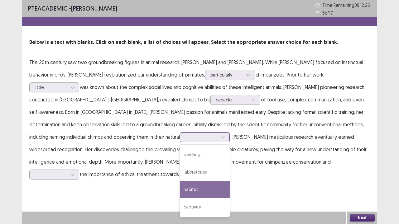
click at [180, 182] on div "habitat" at bounding box center [205, 189] width 50 height 17
click at [185, 133] on div "habitat" at bounding box center [201, 137] width 32 height 9
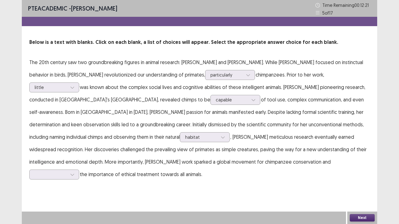
click at [165, 151] on p "The 20th century saw two groundbreaking figures in animal research: [PERSON_NAM…" at bounding box center [199, 118] width 340 height 125
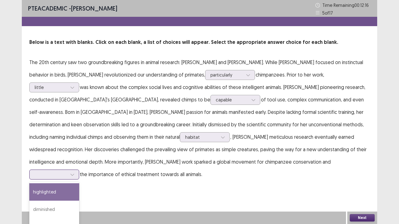
click at [68, 171] on div at bounding box center [51, 174] width 34 height 7
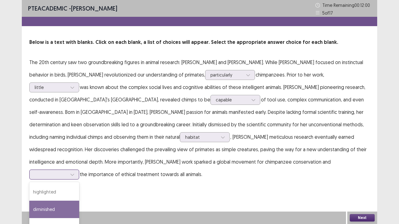
scroll to position [0, 0]
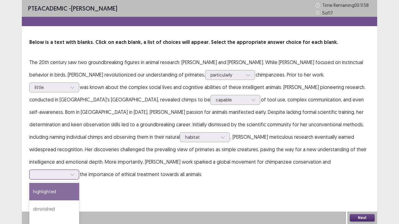
click at [79, 182] on div "highlighted" at bounding box center [54, 191] width 50 height 17
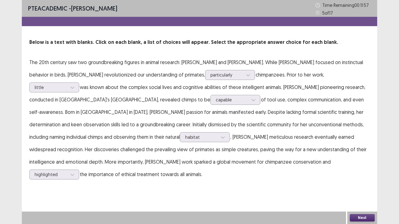
click at [353, 182] on button "Next" at bounding box center [362, 217] width 25 height 7
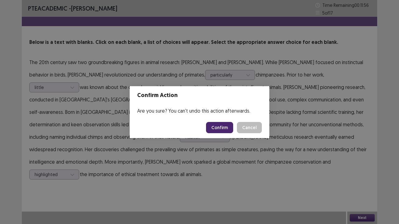
click at [222, 130] on button "Confirm" at bounding box center [219, 127] width 27 height 11
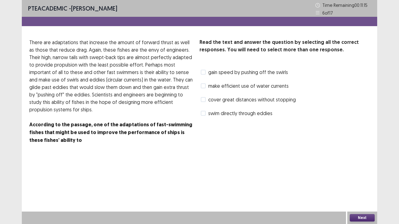
click at [234, 72] on span "gain speed by pushing off the swirls" at bounding box center [248, 72] width 80 height 7
click at [226, 100] on span "cover great distances without stopping" at bounding box center [252, 99] width 88 height 7
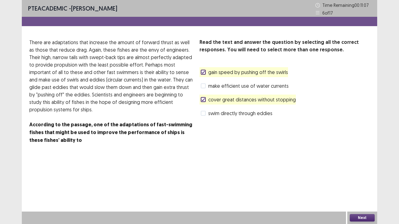
click at [223, 75] on span "gain speed by pushing off the swirls" at bounding box center [248, 72] width 80 height 7
click at [238, 86] on span "make efficient use of water currents" at bounding box center [248, 85] width 80 height 7
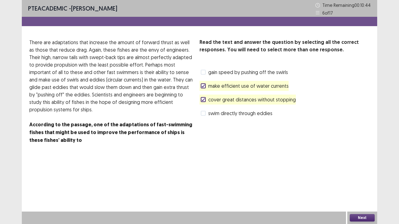
click at [363, 182] on button "Next" at bounding box center [362, 217] width 25 height 7
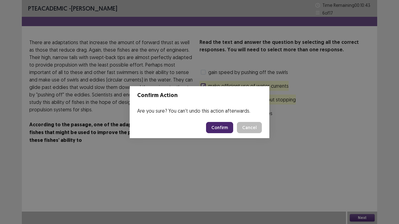
click at [218, 129] on button "Confirm" at bounding box center [219, 127] width 27 height 11
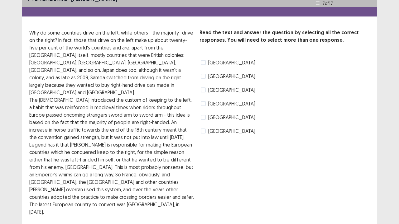
scroll to position [7, 0]
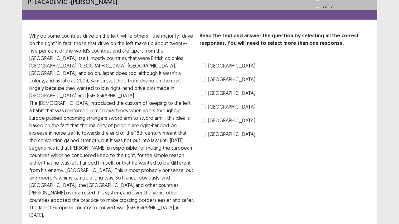
click at [203, 121] on span at bounding box center [203, 120] width 5 height 5
click at [203, 94] on span at bounding box center [203, 93] width 5 height 5
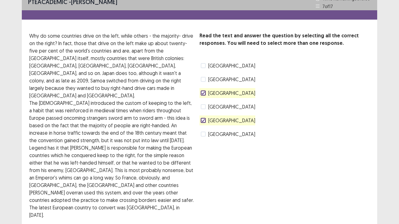
scroll to position [22, 0]
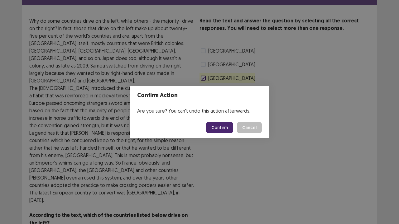
click at [230, 127] on button "Confirm" at bounding box center [219, 127] width 27 height 11
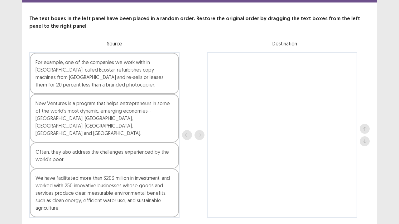
scroll to position [30, 0]
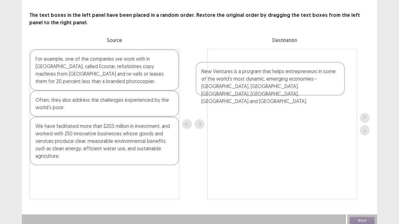
drag, startPoint x: 98, startPoint y: 112, endPoint x: 280, endPoint y: 87, distance: 183.8
click at [280, 87] on div "For example, one of the companies we work with in [GEOGRAPHIC_DATA], called Eco…" at bounding box center [199, 124] width 340 height 151
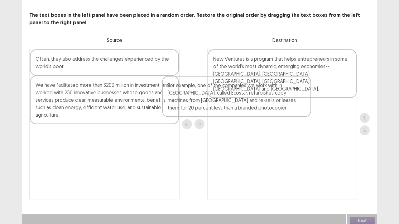
drag, startPoint x: 141, startPoint y: 72, endPoint x: 281, endPoint y: 103, distance: 143.1
click at [281, 103] on div "For example, one of the companies we work with in [GEOGRAPHIC_DATA], called Eco…" at bounding box center [199, 124] width 340 height 151
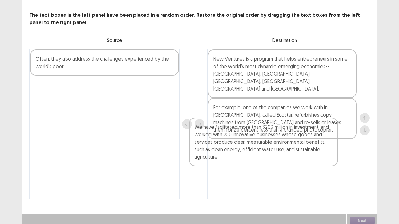
drag, startPoint x: 131, startPoint y: 97, endPoint x: 327, endPoint y: 146, distance: 202.1
click at [327, 146] on div "Often, they also address the challenges experienced by the world’s poor. We hav…" at bounding box center [199, 124] width 340 height 151
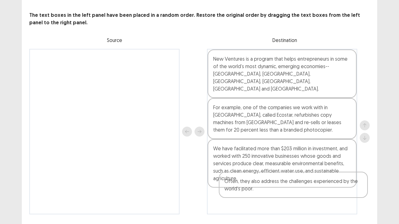
drag, startPoint x: 128, startPoint y: 61, endPoint x: 318, endPoint y: 187, distance: 227.3
click at [318, 182] on div "Often, they also address the challenges experienced by the world’s poor. New Ve…" at bounding box center [199, 132] width 340 height 166
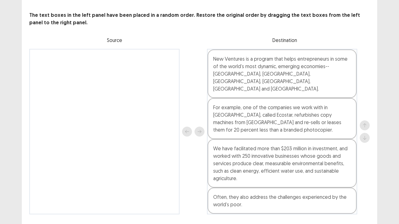
scroll to position [30, 0]
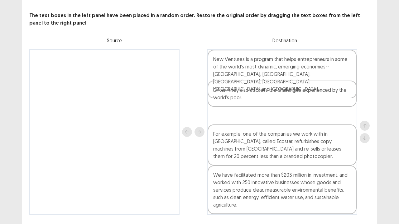
drag, startPoint x: 272, startPoint y: 189, endPoint x: 273, endPoint y: 87, distance: 101.6
click at [273, 87] on div "New Ventures is a program that helps entrepreneurs in some of the world’s most …" at bounding box center [282, 132] width 150 height 166
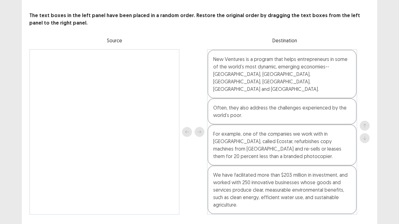
scroll to position [30, 0]
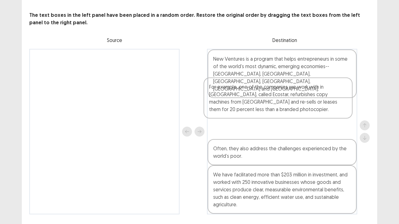
drag, startPoint x: 288, startPoint y: 125, endPoint x: 282, endPoint y: 92, distance: 33.3
click at [282, 92] on div "New Ventures is a program that helps entrepreneurs in some of the world’s most …" at bounding box center [282, 132] width 150 height 166
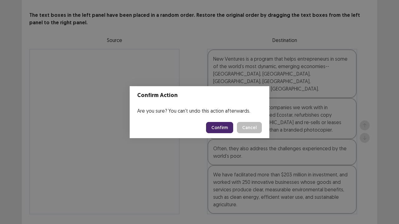
click at [227, 127] on button "Confirm" at bounding box center [219, 127] width 27 height 11
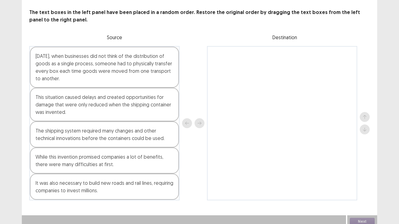
scroll to position [34, 0]
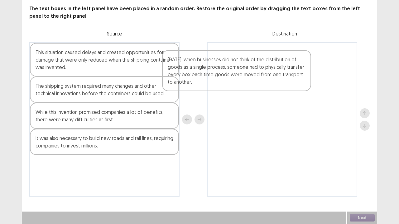
drag, startPoint x: 105, startPoint y: 78, endPoint x: 260, endPoint y: 81, distance: 154.6
click at [260, 81] on div "[DATE], when businesses did not think of the distribution of goods as a single …" at bounding box center [199, 119] width 340 height 155
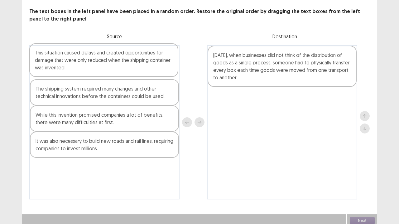
drag, startPoint x: 150, startPoint y: 66, endPoint x: 153, endPoint y: 68, distance: 3.3
click at [153, 68] on div "This situation caused delays and created opportunities for damage that were onl…" at bounding box center [104, 122] width 150 height 155
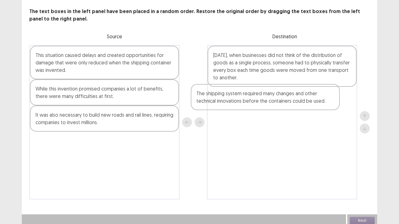
drag, startPoint x: 117, startPoint y: 97, endPoint x: 295, endPoint y: 104, distance: 178.1
click at [295, 104] on div "This situation caused delays and created opportunities for damage that were onl…" at bounding box center [199, 122] width 340 height 155
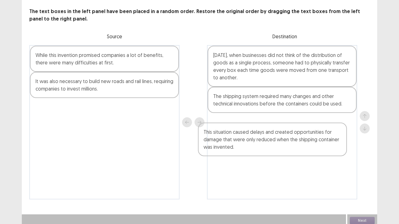
drag, startPoint x: 144, startPoint y: 63, endPoint x: 317, endPoint y: 146, distance: 192.2
click at [317, 146] on div "This situation caused delays and created opportunities for damage that were onl…" at bounding box center [199, 122] width 340 height 155
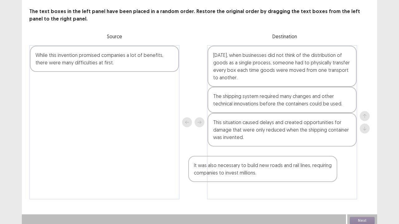
drag, startPoint x: 134, startPoint y: 83, endPoint x: 296, endPoint y: 169, distance: 183.9
click at [296, 169] on div "While this invention promised companies a lot of benefits, there were many diff…" at bounding box center [199, 122] width 340 height 155
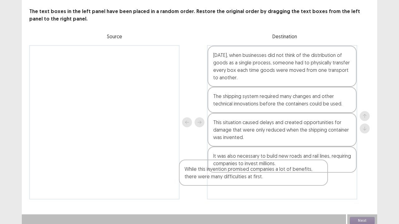
drag, startPoint x: 154, startPoint y: 61, endPoint x: 309, endPoint y: 181, distance: 196.2
click at [309, 181] on div "While this invention promised companies a lot of benefits, there were many diff…" at bounding box center [199, 122] width 340 height 155
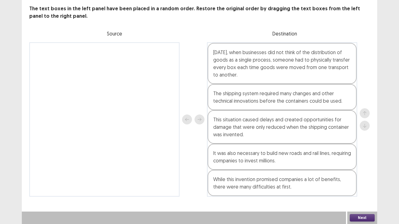
click at [363, 182] on button "Next" at bounding box center [362, 217] width 25 height 7
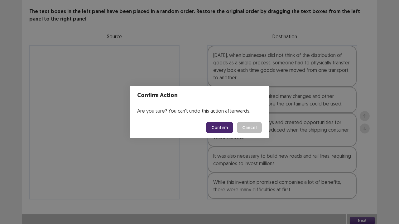
click at [216, 123] on button "Confirm" at bounding box center [219, 127] width 27 height 11
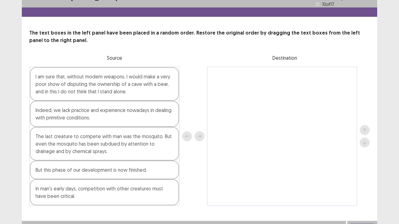
scroll to position [19, 0]
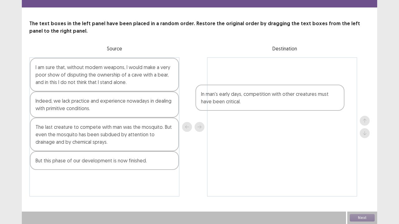
drag, startPoint x: 80, startPoint y: 187, endPoint x: 247, endPoint y: 100, distance: 188.3
click at [247, 100] on div "I am sure that, without modern weapons, I would make a very poor show of disput…" at bounding box center [199, 127] width 340 height 140
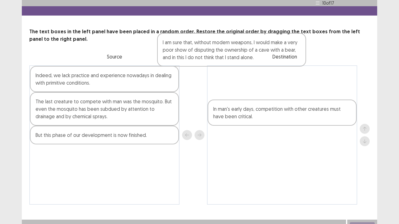
scroll to position [12, 0]
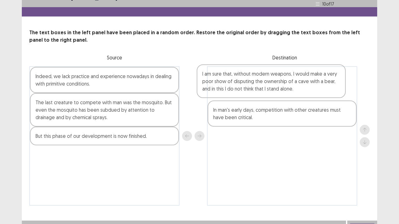
drag, startPoint x: 102, startPoint y: 82, endPoint x: 281, endPoint y: 85, distance: 179.2
click at [281, 85] on div "I am sure that, without modern weapons, I would make a very poor show of disput…" at bounding box center [199, 136] width 340 height 140
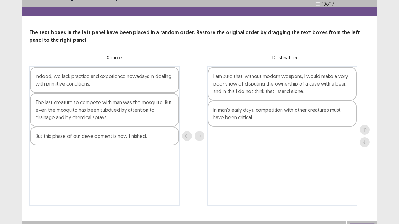
click at [124, 111] on div "The last creature to compete with man was the mosquito. But even the mosquito h…" at bounding box center [104, 110] width 149 height 34
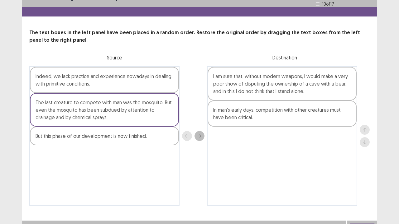
click at [115, 134] on div "But this phase of our development is now finished." at bounding box center [104, 136] width 149 height 19
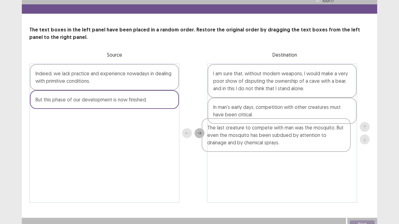
drag, startPoint x: 110, startPoint y: 118, endPoint x: 294, endPoint y: 146, distance: 186.0
click at [294, 146] on div "Indeed, we lack practice and experience nowadays in dealing with primitive cond…" at bounding box center [199, 134] width 340 height 140
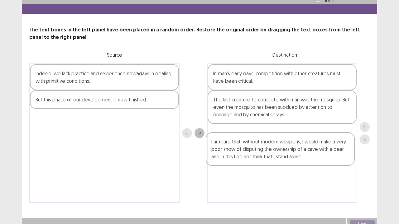
drag, startPoint x: 284, startPoint y: 87, endPoint x: 287, endPoint y: 159, distance: 71.4
click at [287, 159] on div "I am sure that, without modern weapons, I would make a very poor show of disput…" at bounding box center [282, 134] width 150 height 140
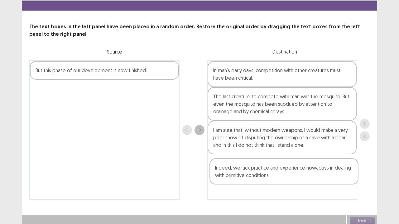
scroll to position [19, 0]
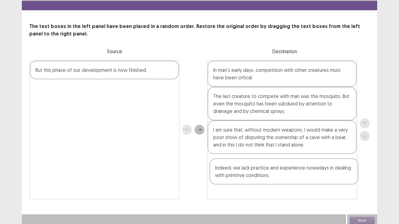
drag, startPoint x: 127, startPoint y: 80, endPoint x: 313, endPoint y: 176, distance: 209.1
click at [313, 176] on div "Indeed, we lack practice and experience nowadays in dealing with primitive cond…" at bounding box center [199, 130] width 340 height 140
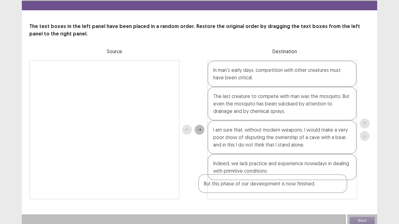
drag, startPoint x: 140, startPoint y: 75, endPoint x: 312, endPoint y: 194, distance: 209.2
click at [312, 182] on div "But this phase of our development is now finished. In man's early days, competi…" at bounding box center [199, 130] width 340 height 140
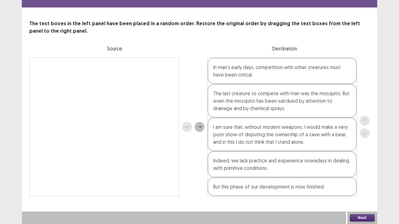
click at [371, 182] on button "Next" at bounding box center [362, 217] width 25 height 7
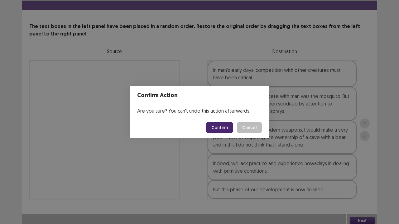
click at [221, 126] on button "Confirm" at bounding box center [219, 127] width 27 height 11
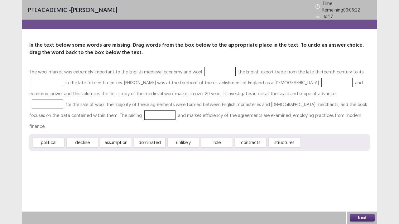
click at [207, 69] on div at bounding box center [219, 71] width 31 height 9
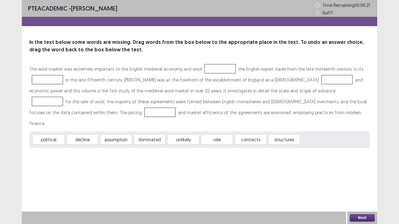
click at [209, 70] on div at bounding box center [219, 68] width 31 height 9
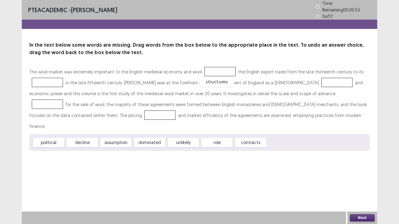
drag, startPoint x: 280, startPoint y: 128, endPoint x: 213, endPoint y: 67, distance: 90.7
drag, startPoint x: 216, startPoint y: 130, endPoint x: 46, endPoint y: 81, distance: 176.5
drag, startPoint x: 50, startPoint y: 129, endPoint x: 279, endPoint y: 82, distance: 233.7
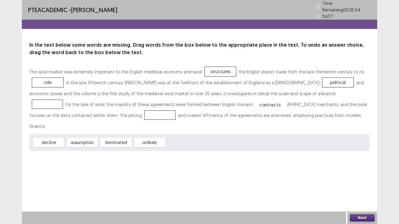
drag, startPoint x: 184, startPoint y: 132, endPoint x: 271, endPoint y: 94, distance: 94.6
drag, startPoint x: 215, startPoint y: 66, endPoint x: 330, endPoint y: 97, distance: 118.9
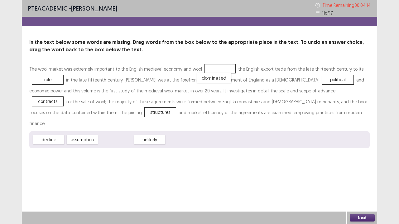
drag, startPoint x: 122, startPoint y: 127, endPoint x: 220, endPoint y: 65, distance: 116.1
click at [358, 182] on button "Next" at bounding box center [362, 217] width 25 height 7
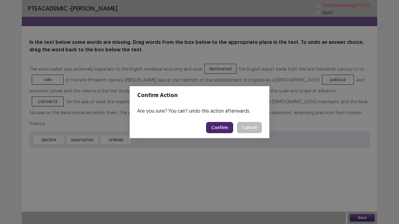
click at [227, 130] on button "Confirm" at bounding box center [219, 127] width 27 height 11
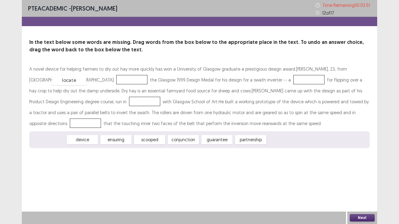
drag, startPoint x: 47, startPoint y: 140, endPoint x: 67, endPoint y: 79, distance: 64.5
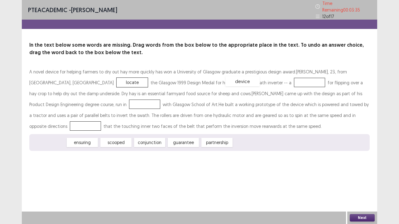
drag, startPoint x: 58, startPoint y: 141, endPoint x: 252, endPoint y: 80, distance: 203.3
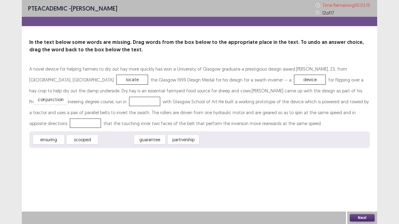
drag, startPoint x: 112, startPoint y: 141, endPoint x: 46, endPoint y: 101, distance: 76.5
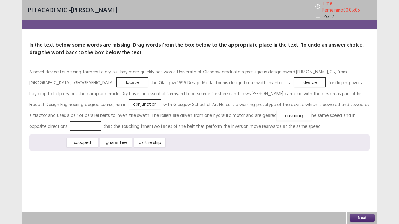
drag, startPoint x: 60, startPoint y: 141, endPoint x: 306, endPoint y: 114, distance: 247.7
click at [366, 182] on button "Next" at bounding box center [362, 217] width 25 height 7
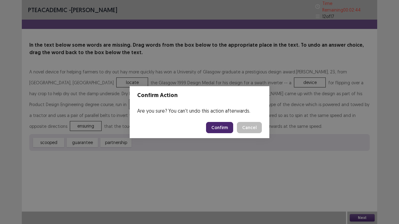
click at [225, 128] on button "Confirm" at bounding box center [219, 127] width 27 height 11
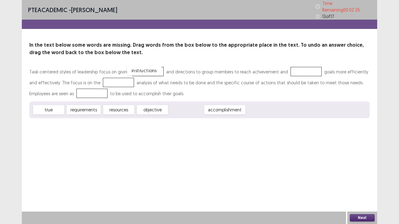
drag, startPoint x: 189, startPoint y: 105, endPoint x: 147, endPoint y: 65, distance: 57.8
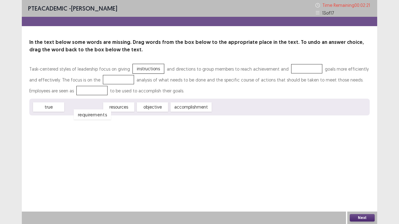
drag, startPoint x: 75, startPoint y: 108, endPoint x: 81, endPoint y: 115, distance: 9.3
click at [81, 115] on div "requirements" at bounding box center [92, 115] width 37 height 10
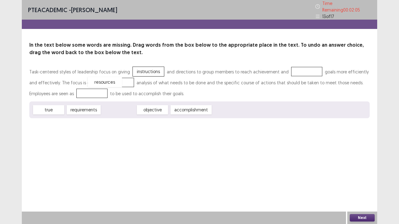
drag, startPoint x: 116, startPoint y: 109, endPoint x: 102, endPoint y: 81, distance: 31.1
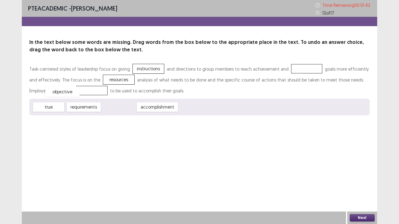
drag, startPoint x: 118, startPoint y: 107, endPoint x: 62, endPoint y: 91, distance: 58.5
drag, startPoint x: 56, startPoint y: 108, endPoint x: 307, endPoint y: 67, distance: 254.3
click at [362, 182] on button "Next" at bounding box center [362, 217] width 25 height 7
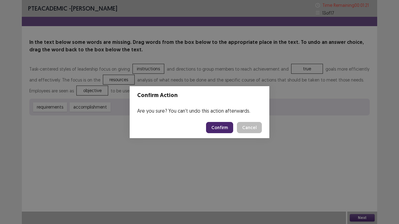
click at [222, 131] on button "Confirm" at bounding box center [219, 127] width 27 height 11
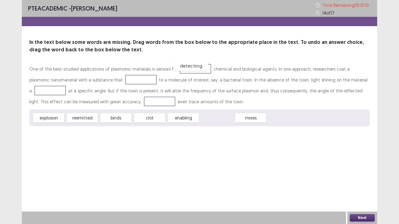
drag, startPoint x: 223, startPoint y: 116, endPoint x: 199, endPoint y: 65, distance: 57.0
drag, startPoint x: 123, startPoint y: 115, endPoint x: 121, endPoint y: 76, distance: 39.3
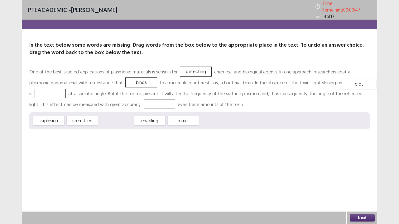
drag, startPoint x: 126, startPoint y: 119, endPoint x: 373, endPoint y: 81, distance: 250.2
drag, startPoint x: 116, startPoint y: 119, endPoint x: 137, endPoint y: 102, distance: 27.0
click at [358, 182] on button "Next" at bounding box center [362, 217] width 25 height 7
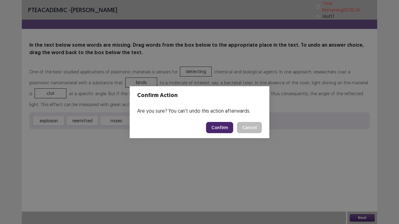
click at [223, 129] on button "Confirm" at bounding box center [219, 127] width 27 height 11
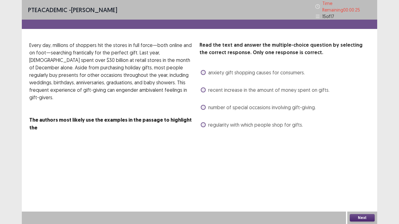
click at [230, 121] on span "regularity with which people shop for gifts." at bounding box center [255, 124] width 95 height 7
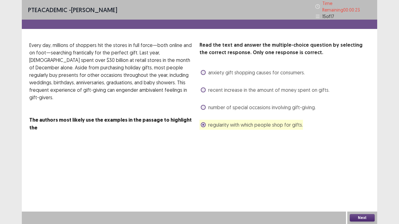
click at [362, 182] on div "Next" at bounding box center [362, 218] width 30 height 12
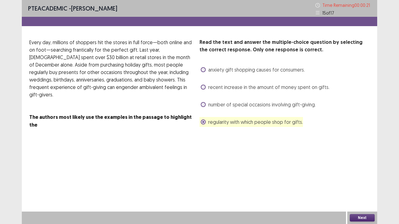
click at [356, 182] on button "Next" at bounding box center [362, 217] width 25 height 7
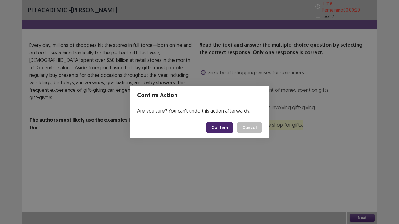
click at [217, 127] on button "Confirm" at bounding box center [219, 127] width 27 height 11
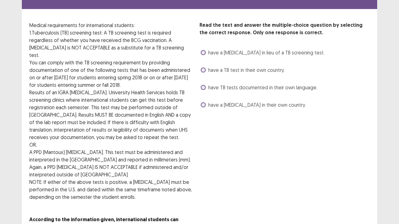
scroll to position [44, 0]
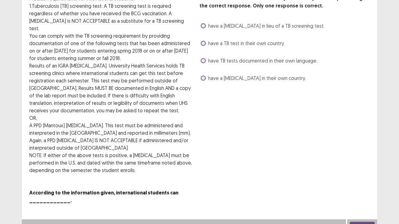
click at [265, 25] on span "have a [MEDICAL_DATA] in lieu of a TB screening test." at bounding box center [266, 25] width 116 height 7
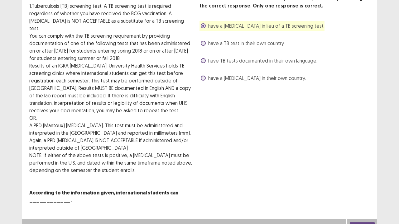
click at [358, 182] on button "Next" at bounding box center [362, 225] width 25 height 7
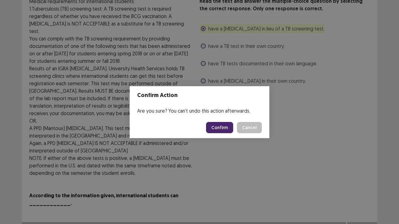
click at [216, 127] on button "Confirm" at bounding box center [219, 127] width 27 height 11
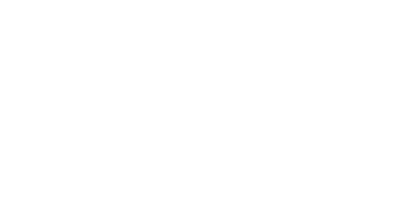
scroll to position [0, 0]
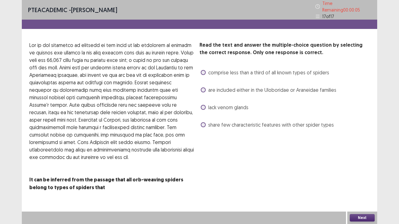
click at [212, 104] on span "lack venom glands" at bounding box center [228, 107] width 40 height 7
click at [357, 182] on button "Next" at bounding box center [362, 217] width 25 height 7
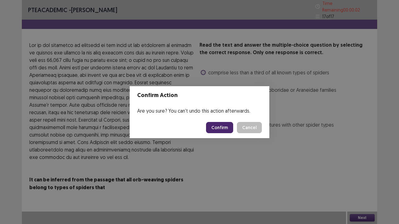
click at [219, 131] on button "Confirm" at bounding box center [219, 127] width 27 height 11
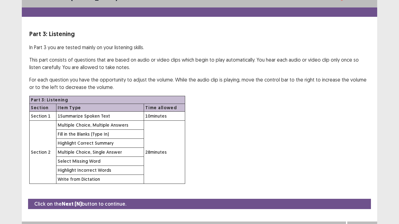
scroll to position [18, 0]
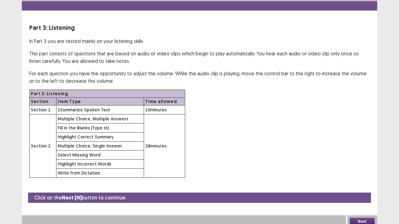
click at [364, 182] on button "Next" at bounding box center [362, 221] width 25 height 7
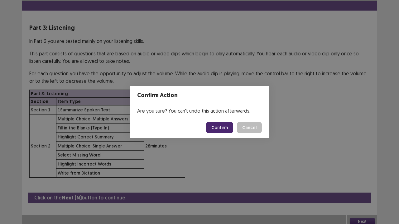
click at [220, 132] on button "Confirm" at bounding box center [219, 127] width 27 height 11
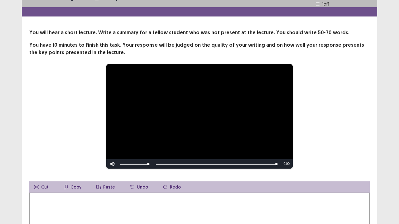
scroll to position [85, 0]
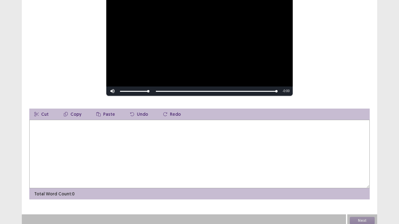
click at [179, 136] on textarea at bounding box center [199, 154] width 340 height 69
click at [82, 124] on textarea "**********" at bounding box center [199, 154] width 340 height 69
click at [147, 122] on textarea "**********" at bounding box center [199, 154] width 340 height 69
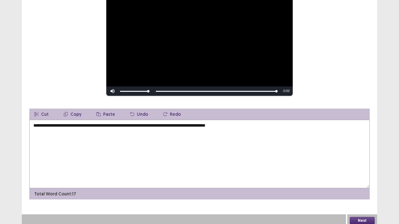
click at [158, 125] on textarea "**********" at bounding box center [199, 154] width 340 height 69
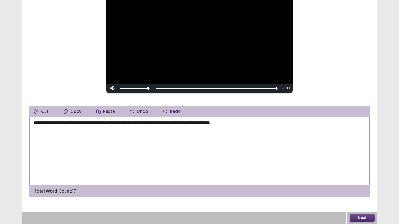
click at [180, 124] on textarea "**********" at bounding box center [199, 151] width 340 height 69
click at [190, 123] on textarea "**********" at bounding box center [199, 151] width 340 height 69
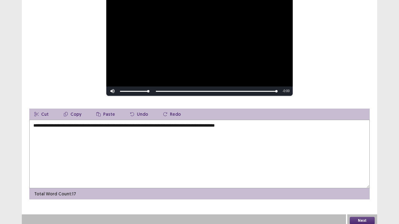
click at [218, 123] on textarea "**********" at bounding box center [199, 154] width 340 height 69
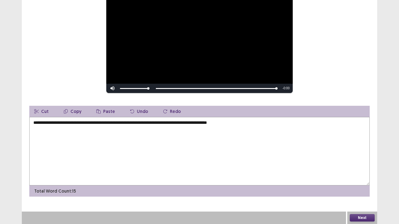
click at [263, 121] on textarea "**********" at bounding box center [199, 151] width 340 height 69
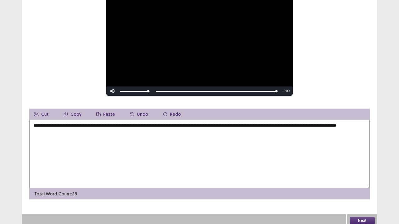
click at [32, 128] on textarea "**********" at bounding box center [199, 154] width 340 height 69
click at [110, 129] on textarea "**********" at bounding box center [199, 154] width 340 height 69
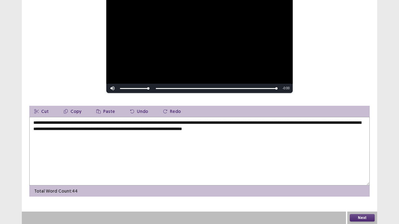
click at [231, 130] on textarea "**********" at bounding box center [199, 151] width 340 height 69
click at [259, 129] on textarea "**********" at bounding box center [199, 151] width 340 height 69
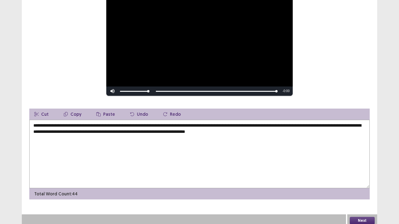
click at [322, 130] on textarea "**********" at bounding box center [199, 154] width 340 height 69
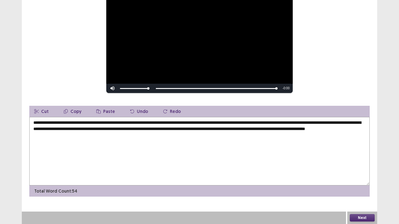
click at [231, 130] on textarea "**********" at bounding box center [199, 151] width 340 height 69
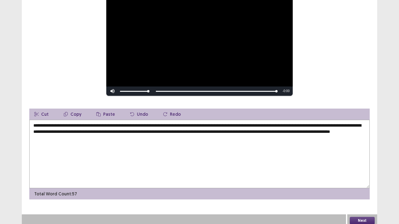
click at [62, 135] on textarea "**********" at bounding box center [199, 154] width 340 height 69
type textarea "**********"
click at [363, 182] on button "Next" at bounding box center [362, 220] width 25 height 7
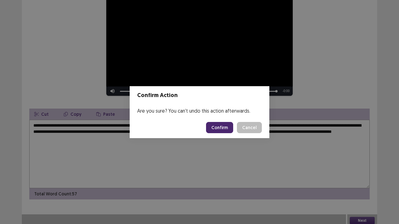
click at [223, 127] on button "Confirm" at bounding box center [219, 127] width 27 height 11
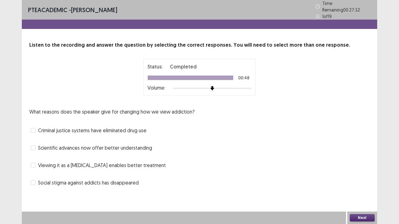
click at [89, 128] on span "Criminal justice systems have eliminated drug use" at bounding box center [92, 130] width 108 height 7
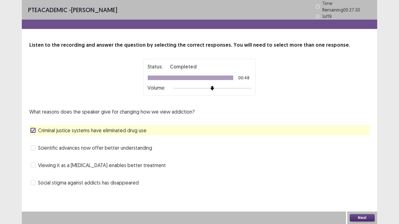
click at [89, 128] on span "Criminal justice systems have eliminated drug use" at bounding box center [92, 130] width 108 height 7
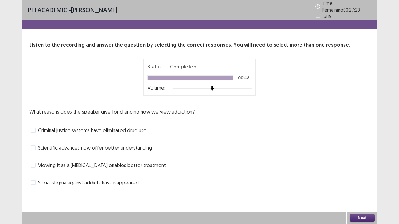
click at [83, 146] on span "Scientific advances now offer better understanding" at bounding box center [95, 147] width 114 height 7
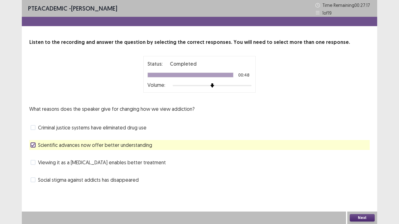
click at [70, 161] on span "Viewing it as a [MEDICAL_DATA] enables better treatment" at bounding box center [102, 162] width 128 height 7
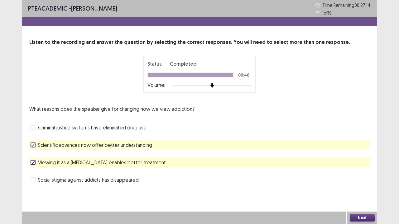
click at [359, 182] on button "Next" at bounding box center [362, 217] width 25 height 7
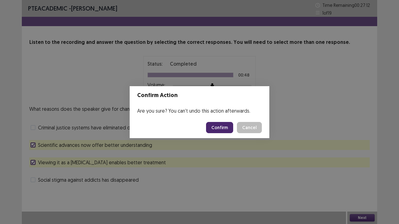
click at [223, 123] on button "Confirm" at bounding box center [219, 127] width 27 height 11
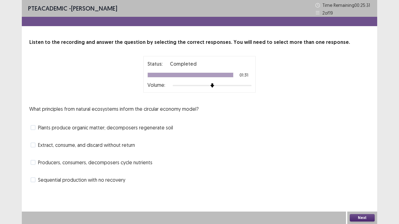
click at [136, 130] on span "Plants produce organic matter; decomposers regenerate soil" at bounding box center [105, 127] width 135 height 7
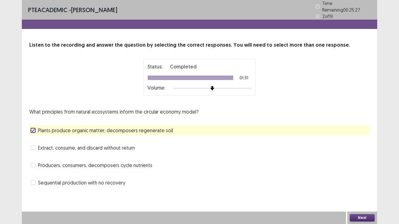
click at [66, 163] on span "Producers, consumers, decomposers cycle nutrients" at bounding box center [95, 165] width 114 height 7
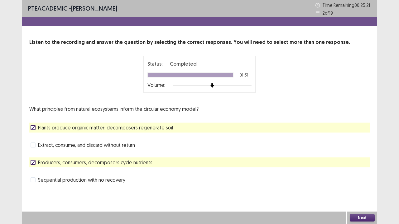
click at [363, 182] on button "Next" at bounding box center [362, 217] width 25 height 7
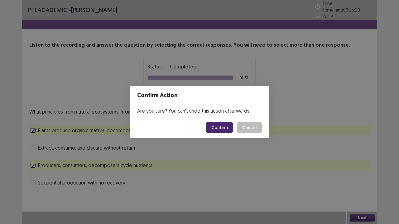
click at [222, 125] on button "Confirm" at bounding box center [219, 127] width 27 height 11
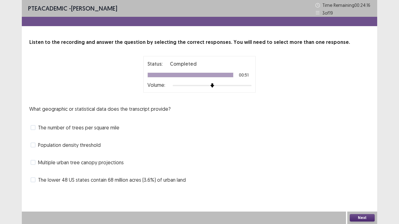
click at [68, 145] on span "Population density threshold" at bounding box center [69, 144] width 63 height 7
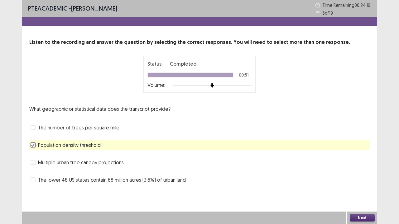
click at [77, 164] on span "Multiple urban tree canopy projections" at bounding box center [81, 162] width 86 height 7
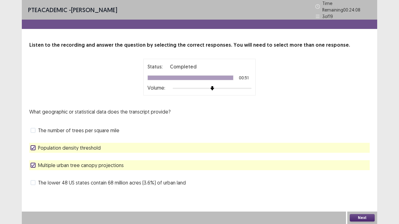
click at [363, 182] on button "Next" at bounding box center [362, 217] width 25 height 7
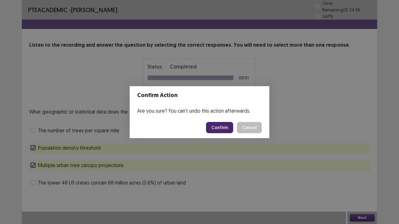
click at [224, 125] on button "Confirm" at bounding box center [219, 127] width 27 height 11
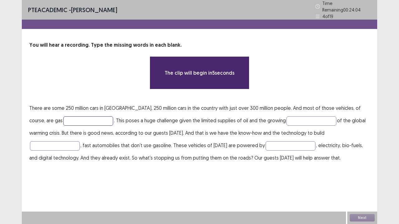
click at [70, 119] on input "text" at bounding box center [88, 121] width 50 height 9
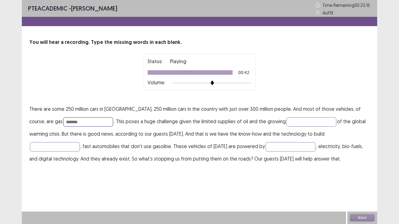
type input "*******"
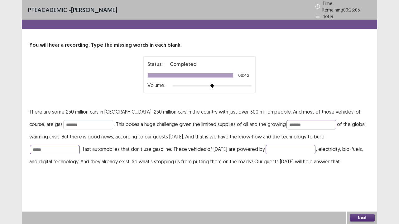
type input "*****"
type input "********"
click at [363, 182] on button "Next" at bounding box center [362, 217] width 25 height 7
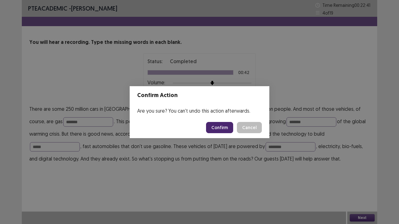
click at [223, 126] on button "Confirm" at bounding box center [219, 127] width 27 height 11
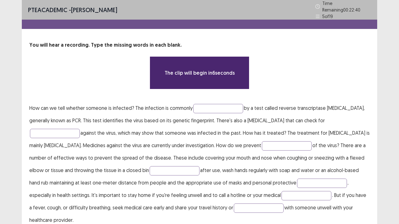
scroll to position [14, 0]
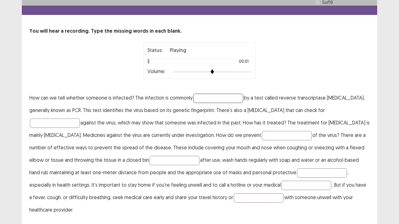
click at [214, 94] on input "text" at bounding box center [218, 98] width 50 height 9
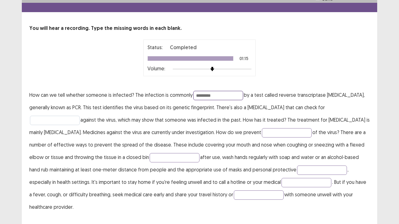
type input "*********"
click at [67, 116] on input "text" at bounding box center [55, 120] width 50 height 9
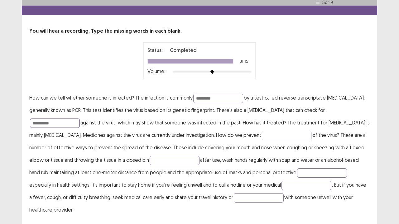
type input "**********"
click at [262, 135] on input "text" at bounding box center [287, 135] width 50 height 9
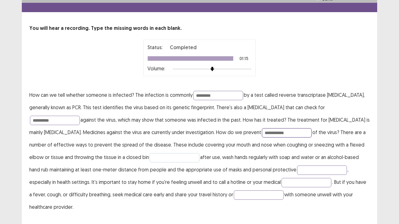
type input "**********"
click at [161, 153] on input "text" at bounding box center [175, 157] width 50 height 9
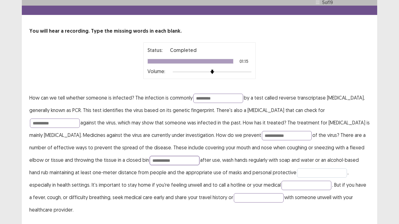
type input "**********"
click at [297, 169] on input "text" at bounding box center [322, 173] width 50 height 9
type input "*********"
click at [281, 181] on input "text" at bounding box center [306, 185] width 50 height 9
type input "**********"
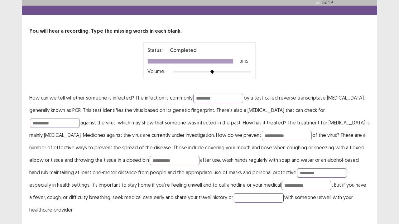
click at [234, 182] on input "text" at bounding box center [259, 198] width 50 height 9
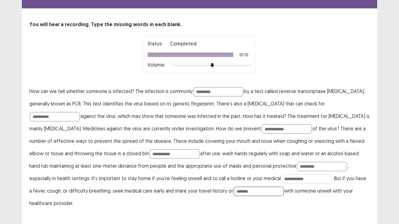
scroll to position [17, 0]
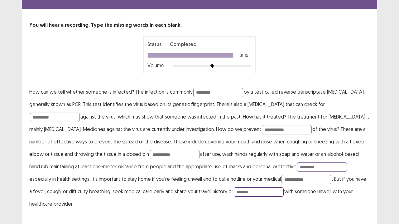
type input "*******"
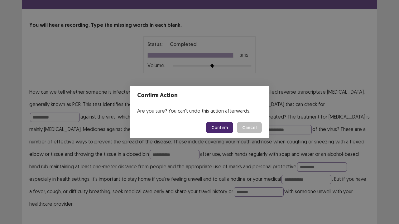
click at [224, 127] on button "Confirm" at bounding box center [219, 127] width 27 height 11
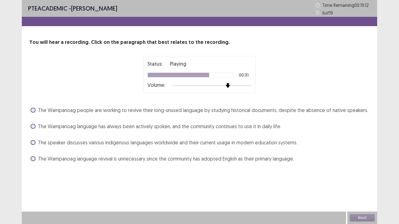
click at [228, 85] on div at bounding box center [212, 85] width 79 height 5
click at [130, 109] on span "The Wampanoag people are working to revive their long-unused language by studyi…" at bounding box center [203, 110] width 330 height 7
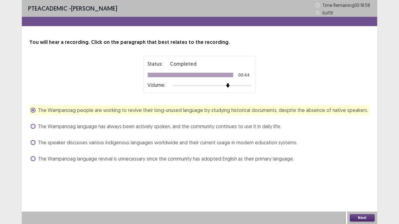
click at [365, 182] on button "Next" at bounding box center [362, 217] width 25 height 7
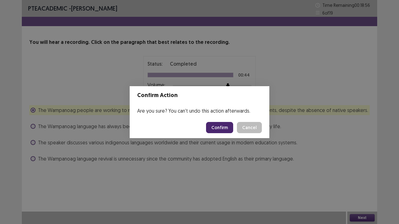
click at [220, 128] on button "Confirm" at bounding box center [219, 127] width 27 height 11
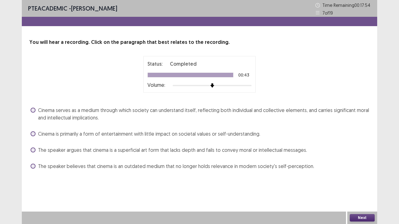
click at [99, 110] on span "Cinema serves as a medium through which society can understand itself, reflecti…" at bounding box center [204, 114] width 332 height 15
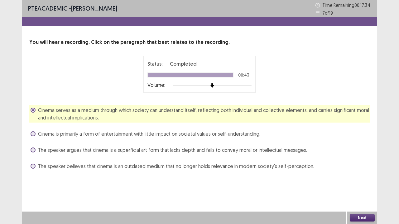
click at [356, 182] on button "Next" at bounding box center [362, 217] width 25 height 7
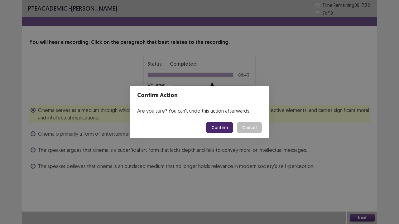
click at [219, 124] on button "Confirm" at bounding box center [219, 127] width 27 height 11
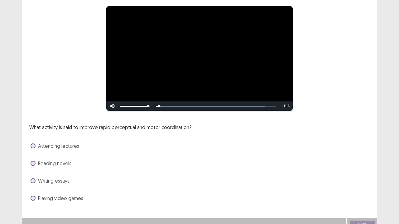
scroll to position [57, 0]
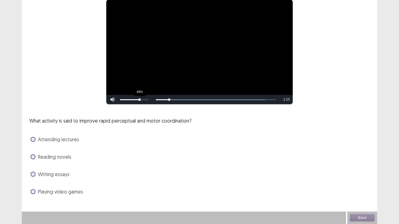
click at [139, 100] on div "69%" at bounding box center [134, 99] width 28 height 1
drag, startPoint x: 236, startPoint y: 98, endPoint x: 208, endPoint y: 100, distance: 28.5
click at [208, 100] on div "Skip Backward Skip Forward Mute 63% Current Time 0:53 / Duration 1:18 Loaded : …" at bounding box center [199, 99] width 186 height 9
click at [68, 138] on span "Attending lectures" at bounding box center [58, 139] width 41 height 7
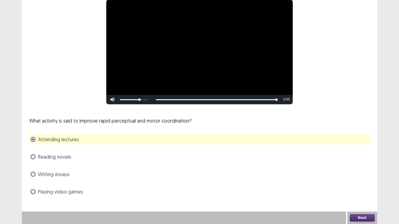
click at [358, 182] on button "Next" at bounding box center [362, 217] width 25 height 7
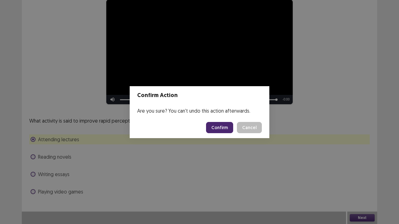
click at [220, 129] on button "Confirm" at bounding box center [219, 127] width 27 height 11
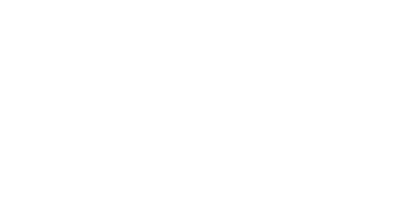
scroll to position [0, 0]
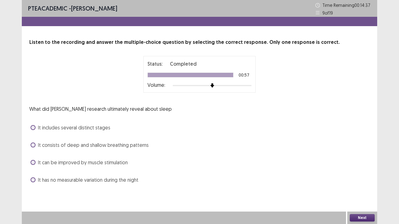
click at [94, 129] on span "It includes several distinct stages" at bounding box center [74, 127] width 72 height 7
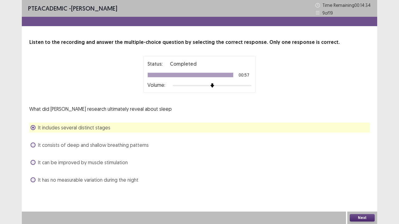
click at [361, 182] on button "Next" at bounding box center [362, 217] width 25 height 7
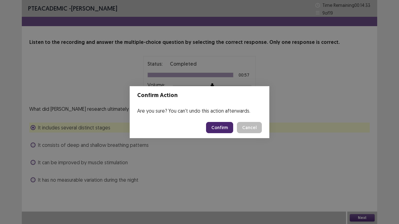
click at [227, 123] on button "Confirm" at bounding box center [219, 127] width 27 height 11
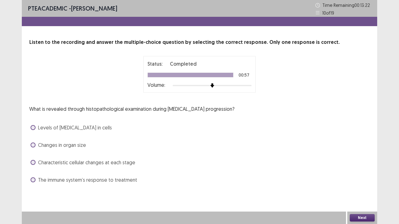
click at [88, 162] on span "Characteristic cellular changes at each stage" at bounding box center [86, 162] width 97 height 7
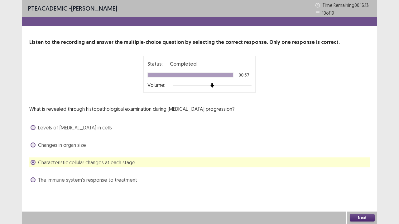
click at [130, 178] on span "The immune system’s response to treatment" at bounding box center [87, 179] width 99 height 7
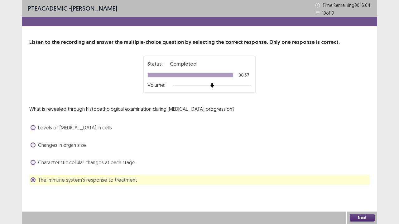
click at [359, 182] on button "Next" at bounding box center [362, 217] width 25 height 7
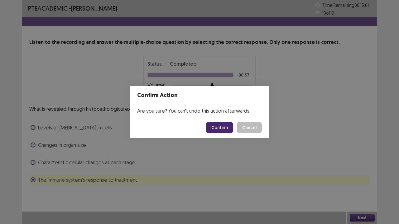
click at [221, 127] on button "Confirm" at bounding box center [219, 127] width 27 height 11
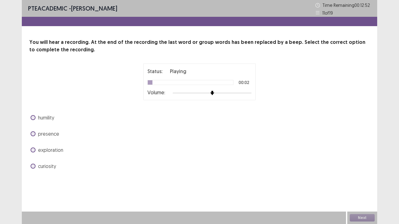
click at [177, 81] on div at bounding box center [190, 82] width 86 height 5
click at [52, 94] on div "Status: Playing 00:23 Volume:" at bounding box center [199, 82] width 340 height 37
click at [34, 135] on span at bounding box center [33, 134] width 5 height 5
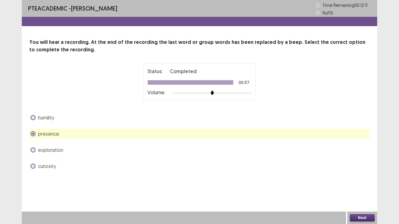
click at [365, 182] on button "Next" at bounding box center [362, 217] width 25 height 7
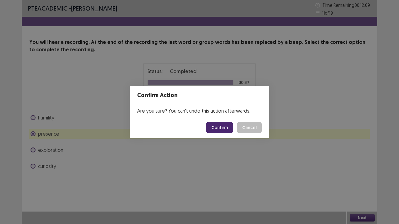
click at [223, 122] on button "Confirm" at bounding box center [219, 127] width 27 height 11
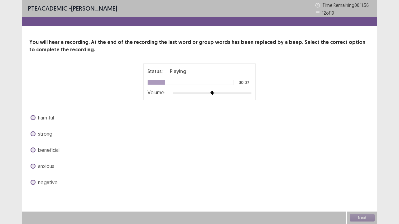
click at [46, 140] on div "harmful strong beneficial anxious negative" at bounding box center [199, 150] width 340 height 75
click at [45, 135] on span "strong" at bounding box center [45, 133] width 14 height 7
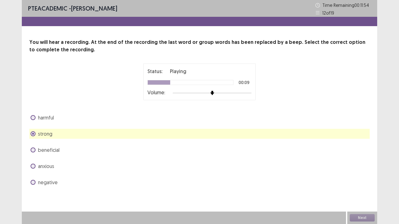
click at [44, 150] on span "beneficial" at bounding box center [49, 149] width 22 height 7
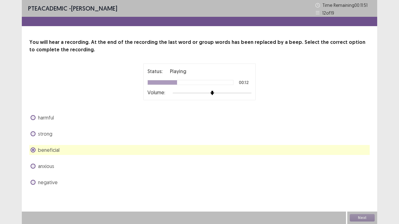
click at [53, 115] on span "harmful" at bounding box center [46, 117] width 16 height 7
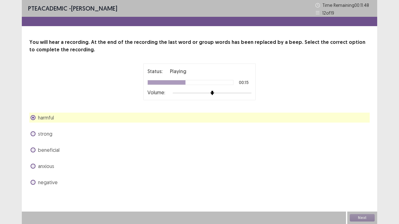
click at [47, 133] on span "strong" at bounding box center [45, 133] width 14 height 7
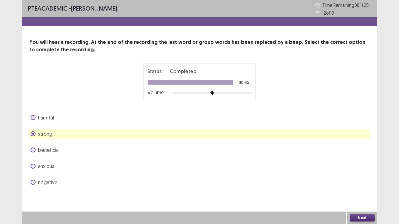
click at [46, 148] on span "beneficial" at bounding box center [49, 149] width 22 height 7
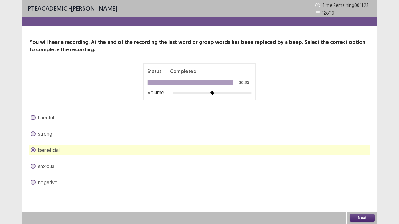
click at [366, 182] on button "Next" at bounding box center [362, 217] width 25 height 7
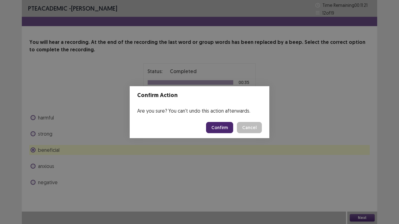
click at [226, 124] on button "Confirm" at bounding box center [219, 127] width 27 height 11
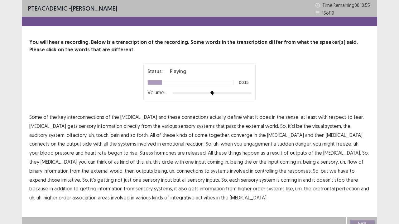
click at [226, 127] on span "pass" at bounding box center [231, 125] width 10 height 7
click at [185, 143] on span "reaction." at bounding box center [194, 143] width 19 height 7
click at [243, 143] on span "engagement" at bounding box center [257, 143] width 29 height 7
click at [42, 167] on span "binary" at bounding box center [35, 170] width 13 height 7
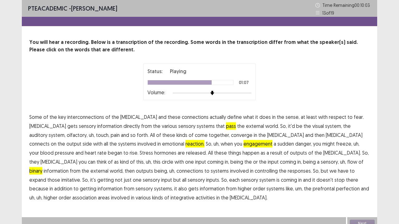
click at [81, 176] on span "imitative." at bounding box center [71, 179] width 20 height 7
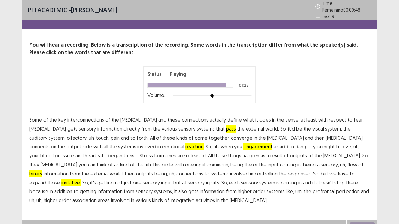
click at [336, 182] on span "perfection" at bounding box center [348, 191] width 24 height 7
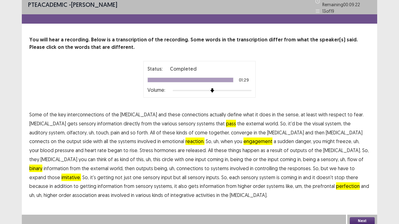
click at [362, 182] on button "Next" at bounding box center [362, 221] width 25 height 7
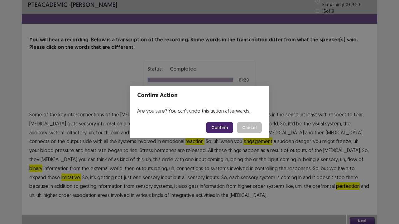
click at [226, 125] on button "Confirm" at bounding box center [219, 127] width 27 height 11
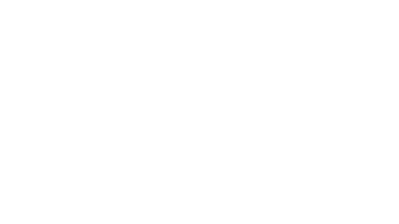
scroll to position [0, 0]
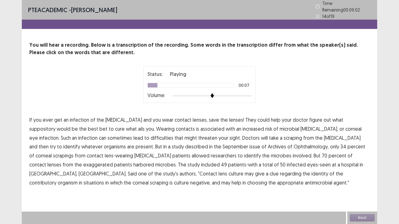
click at [55, 125] on span "suppository" at bounding box center [42, 128] width 26 height 7
click at [151, 134] on span "difficulties" at bounding box center [162, 137] width 23 height 7
click at [185, 144] on span "described" at bounding box center [196, 146] width 23 height 7
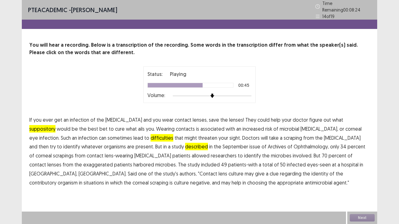
click at [113, 161] on span "exaggerated" at bounding box center [98, 164] width 30 height 7
click at [56, 179] on span "contributory" at bounding box center [42, 182] width 27 height 7
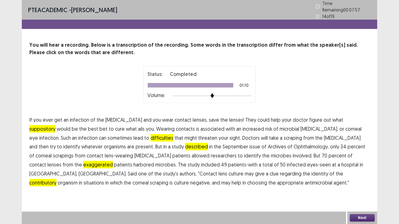
click at [363, 182] on button "Next" at bounding box center [362, 217] width 25 height 7
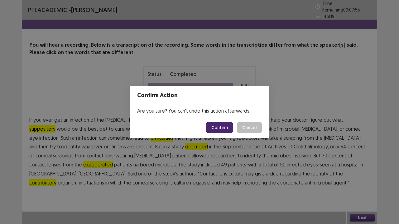
click at [224, 131] on button "Confirm" at bounding box center [219, 127] width 27 height 11
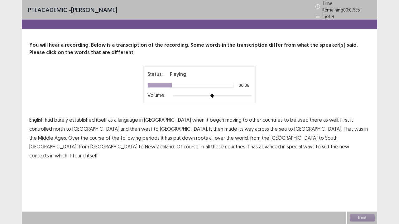
click at [52, 125] on span "controlled" at bounding box center [40, 128] width 23 height 7
click at [160, 134] on span "periods" at bounding box center [150, 137] width 17 height 7
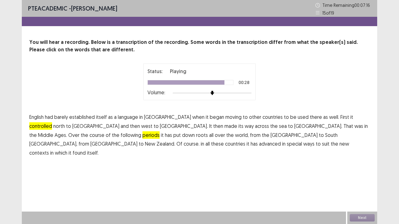
click at [281, 140] on span "advanced" at bounding box center [270, 143] width 22 height 7
click at [365, 182] on button "Next" at bounding box center [362, 217] width 25 height 7
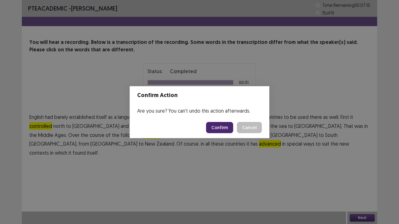
click at [225, 126] on button "Confirm" at bounding box center [219, 127] width 27 height 11
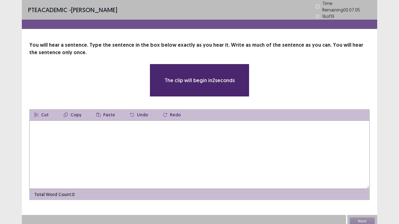
click at [225, 126] on textarea at bounding box center [199, 155] width 340 height 69
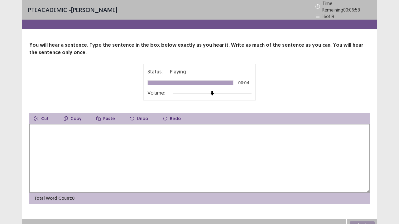
click at [225, 126] on textarea at bounding box center [199, 158] width 340 height 69
click at [33, 129] on textarea "**********" at bounding box center [199, 158] width 340 height 69
click at [113, 128] on textarea "**********" at bounding box center [199, 158] width 340 height 69
click at [146, 128] on textarea "**********" at bounding box center [199, 158] width 340 height 69
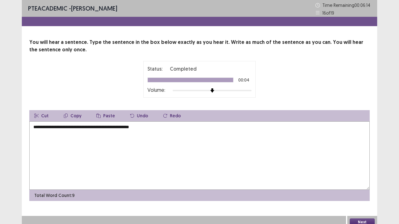
scroll to position [4, 0]
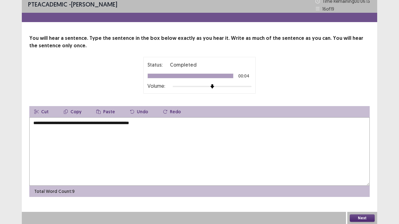
type textarea "**********"
click at [362, 182] on button "Next" at bounding box center [362, 218] width 25 height 7
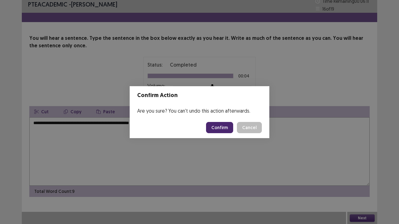
click at [224, 128] on button "Confirm" at bounding box center [219, 127] width 27 height 11
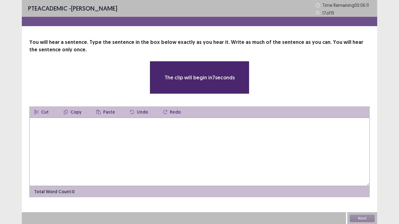
scroll to position [0, 0]
click at [224, 128] on textarea at bounding box center [199, 152] width 340 height 69
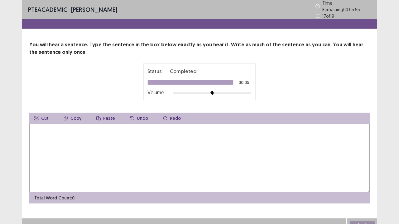
click at [224, 128] on textarea at bounding box center [199, 158] width 340 height 69
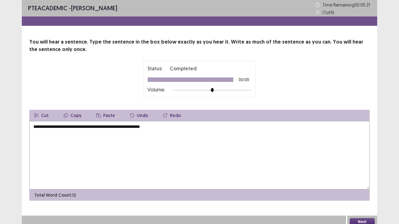
click at [32, 128] on textarea "**********" at bounding box center [199, 155] width 340 height 69
click at [169, 127] on textarea "**********" at bounding box center [199, 155] width 340 height 69
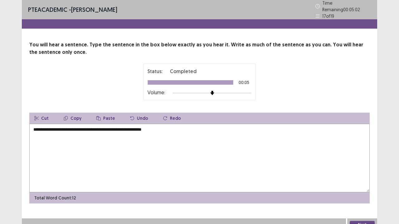
scroll to position [4, 0]
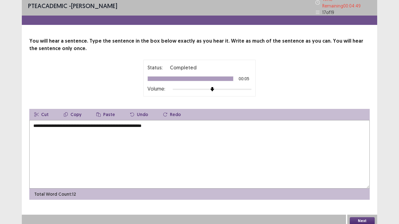
type textarea "**********"
click at [357, 182] on button "Next" at bounding box center [362, 221] width 25 height 7
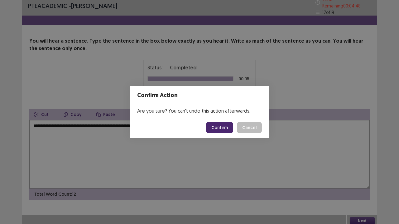
click at [228, 125] on button "Confirm" at bounding box center [219, 127] width 27 height 11
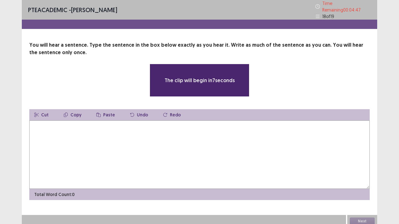
click at [228, 125] on textarea at bounding box center [199, 155] width 340 height 69
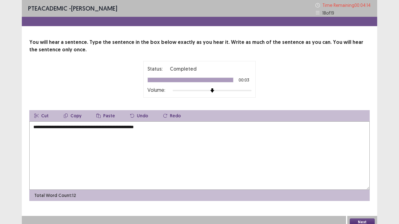
click at [36, 125] on textarea "**********" at bounding box center [199, 156] width 340 height 69
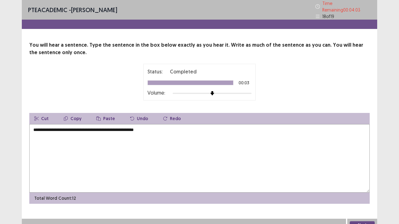
click at [151, 127] on textarea "**********" at bounding box center [199, 158] width 340 height 69
click at [144, 129] on textarea "**********" at bounding box center [199, 158] width 340 height 69
click at [170, 131] on textarea "**********" at bounding box center [199, 158] width 340 height 69
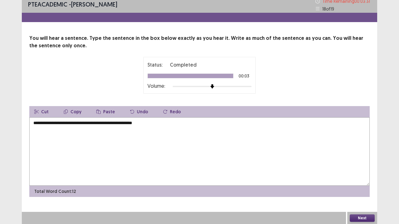
type textarea "**********"
click at [366, 182] on button "Next" at bounding box center [362, 218] width 25 height 7
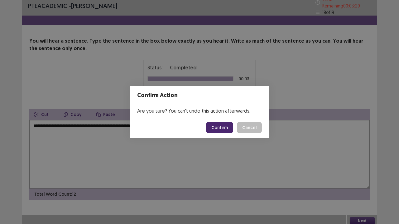
click at [222, 126] on button "Confirm" at bounding box center [219, 127] width 27 height 11
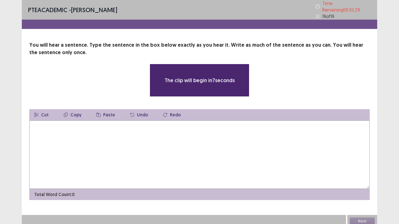
scroll to position [0, 0]
click at [213, 142] on textarea at bounding box center [199, 154] width 340 height 69
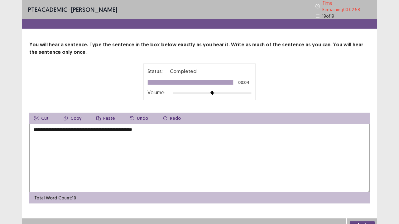
drag, startPoint x: 29, startPoint y: 127, endPoint x: 33, endPoint y: 126, distance: 4.3
click at [33, 126] on div "**********" at bounding box center [199, 122] width 355 height 163
click at [33, 126] on textarea "**********" at bounding box center [199, 158] width 340 height 69
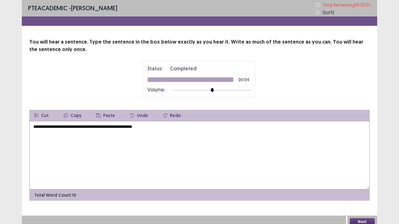
click at [75, 127] on textarea "**********" at bounding box center [199, 155] width 340 height 69
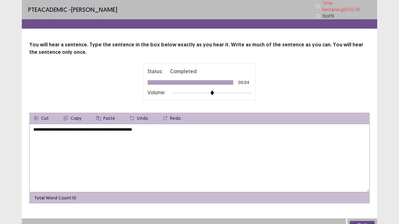
click at [84, 126] on textarea "**********" at bounding box center [199, 158] width 340 height 69
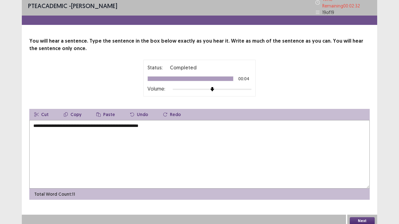
type textarea "**********"
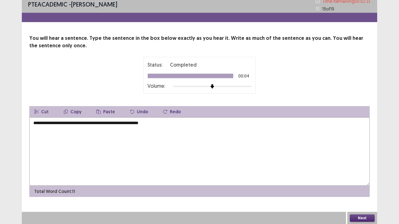
click at [362, 182] on button "Next" at bounding box center [362, 218] width 25 height 7
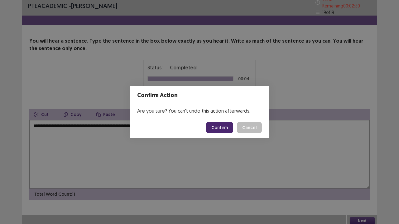
click at [219, 132] on button "Confirm" at bounding box center [219, 127] width 27 height 11
